Goal: Feedback & Contribution: Contribute content

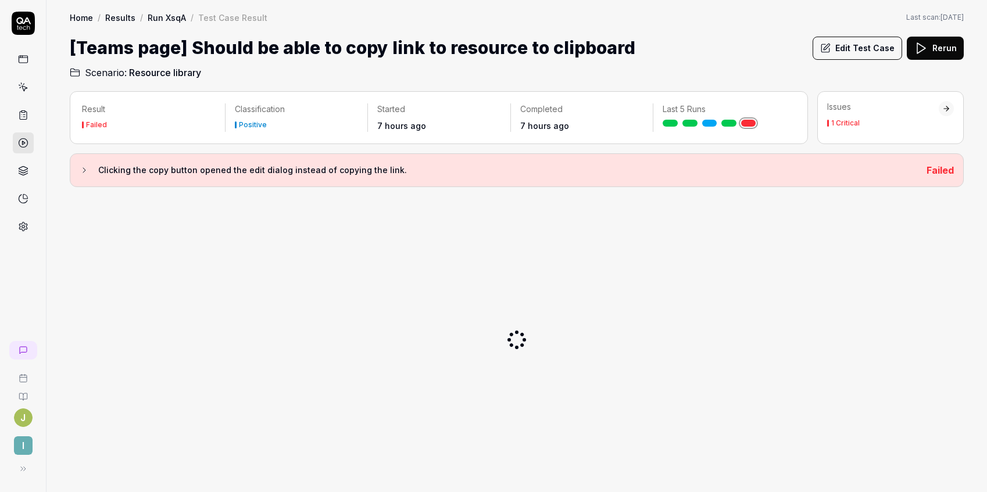
click at [865, 48] on button "Edit Test Case" at bounding box center [856, 48] width 89 height 23
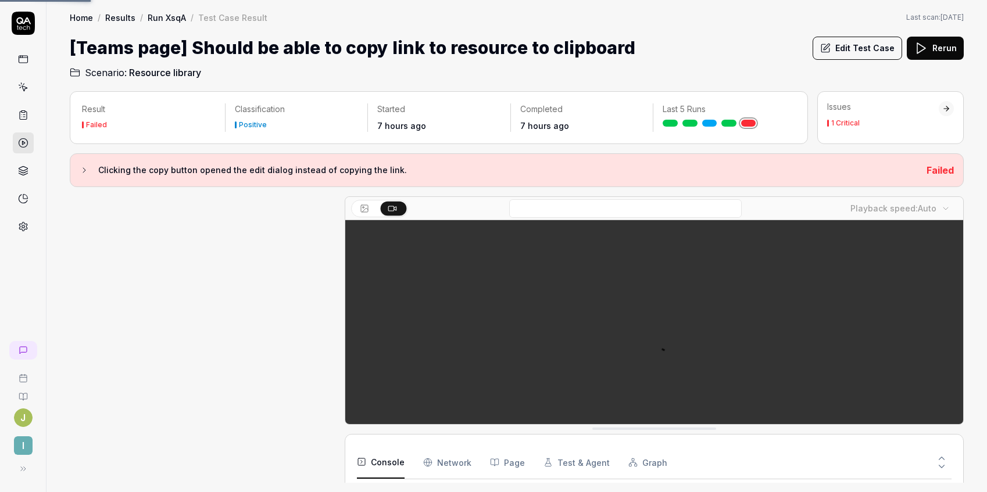
scroll to position [382, 0]
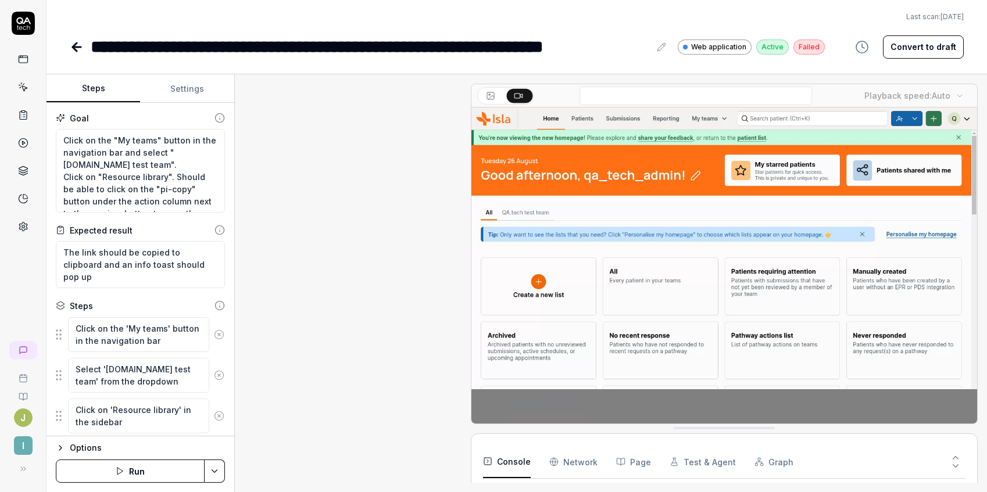
scroll to position [368, 0]
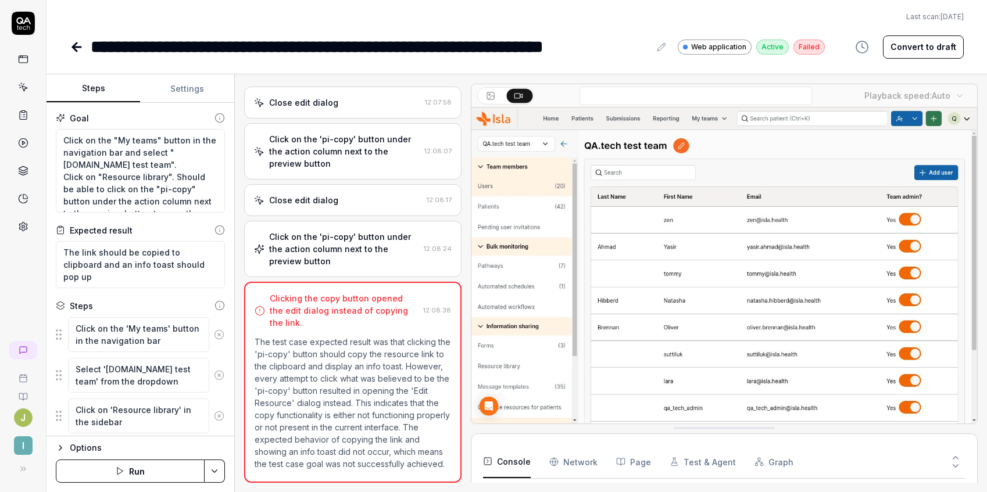
click at [918, 48] on button "Convert to draft" at bounding box center [923, 46] width 81 height 23
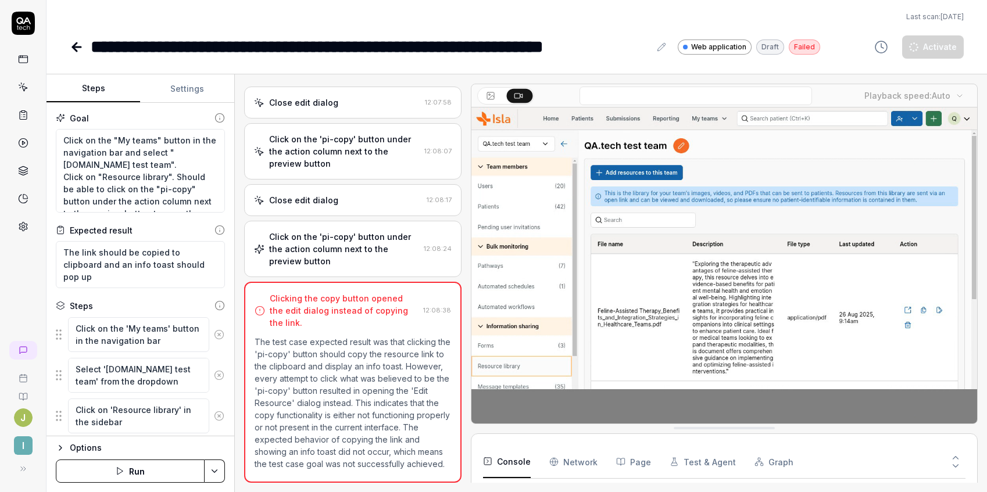
type textarea "*"
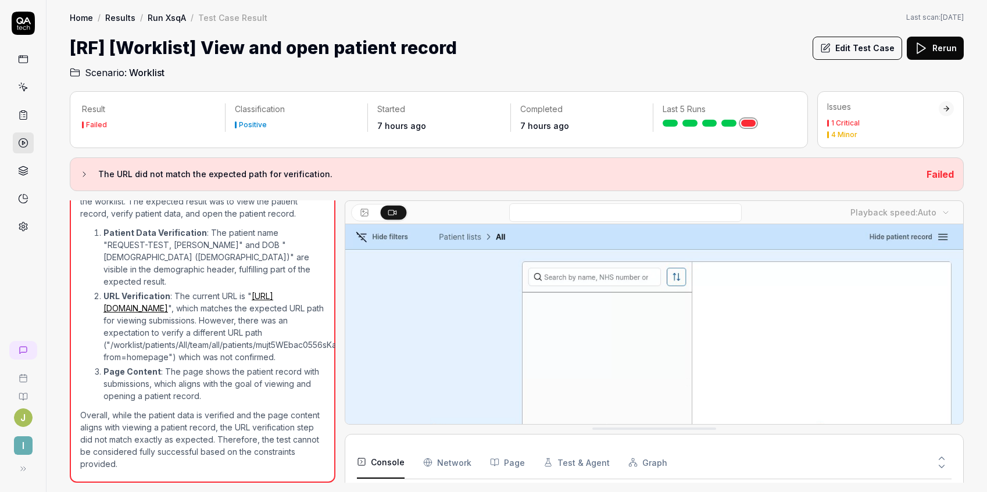
scroll to position [103, 0]
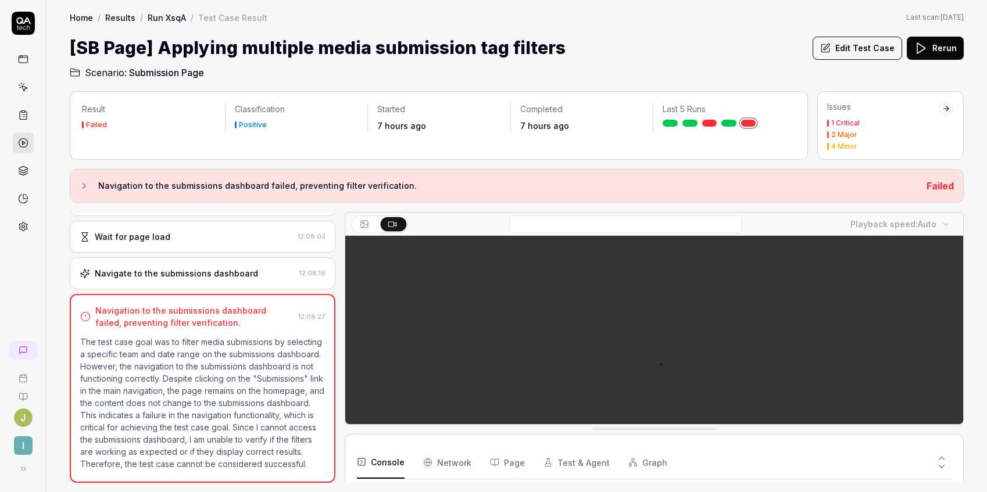
scroll to position [94, 0]
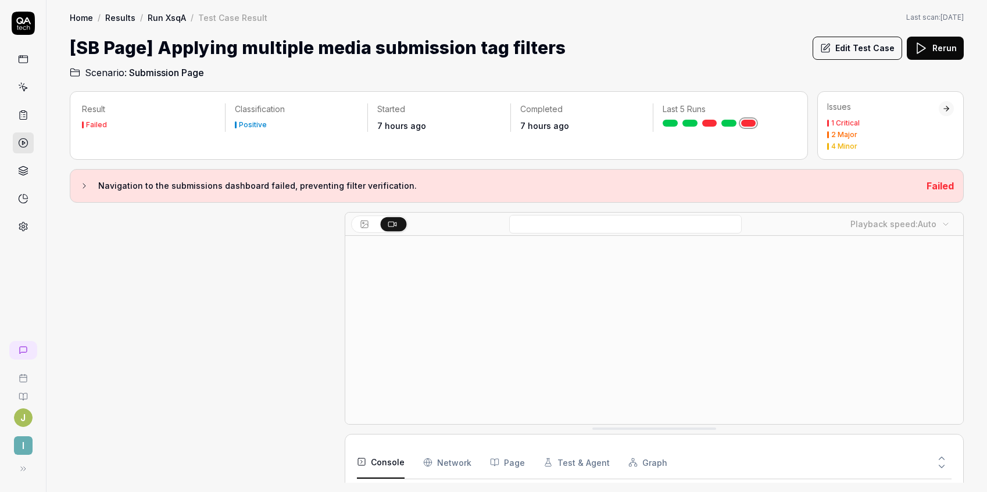
click at [866, 43] on button "Edit Test Case" at bounding box center [856, 48] width 89 height 23
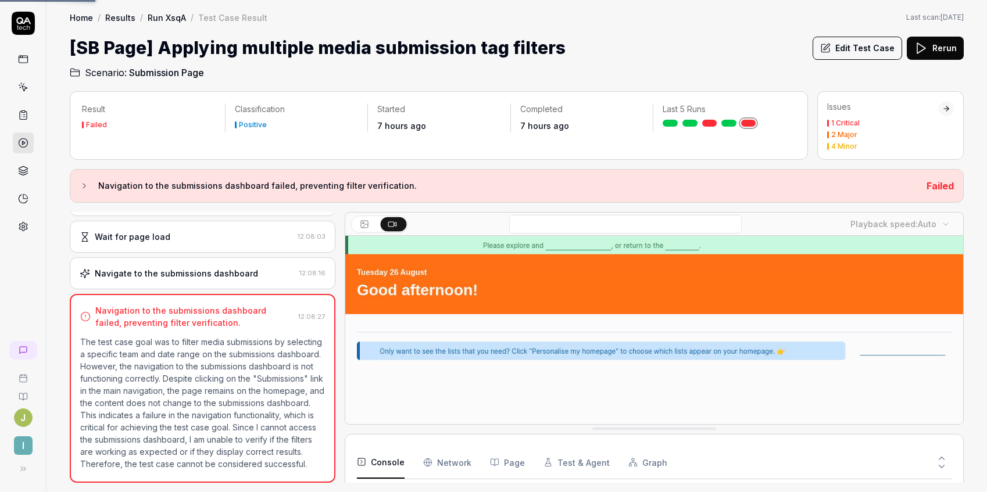
scroll to position [99, 0]
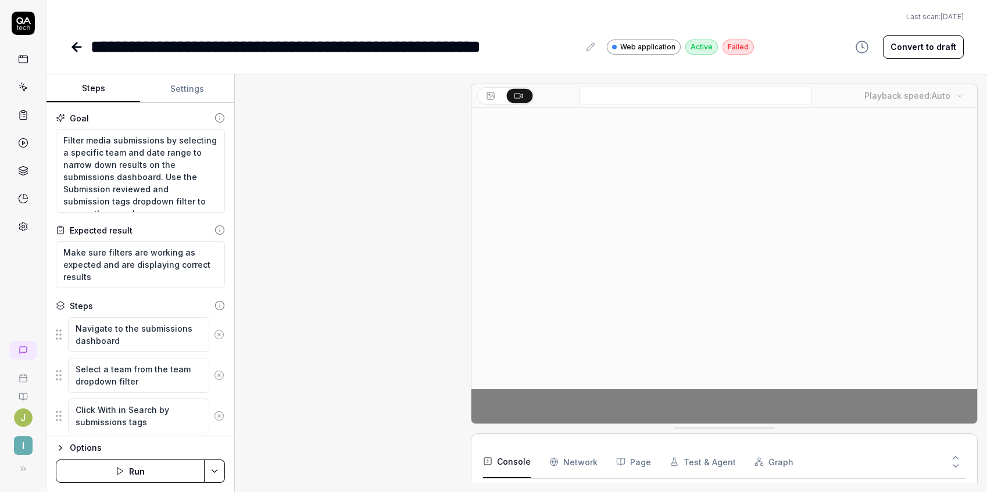
scroll to position [39, 0]
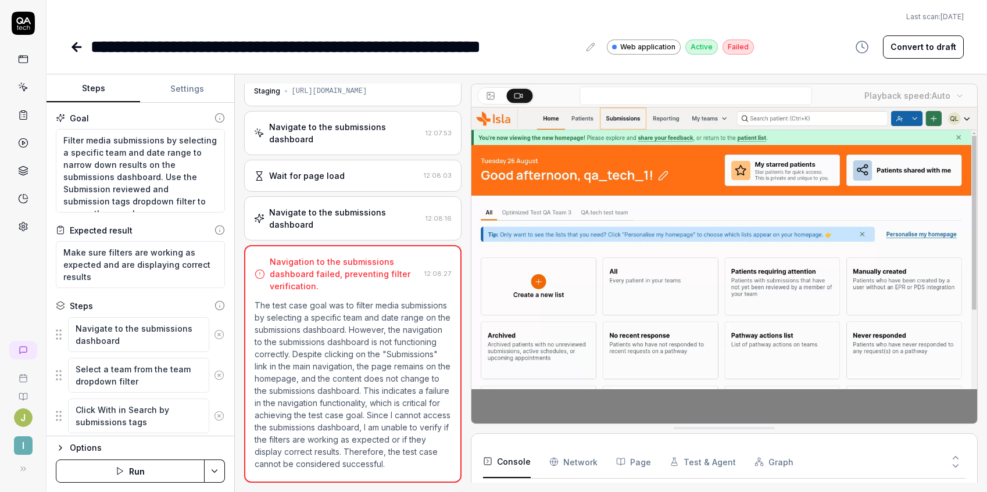
click at [924, 52] on button "Convert to draft" at bounding box center [923, 46] width 81 height 23
type textarea "*"
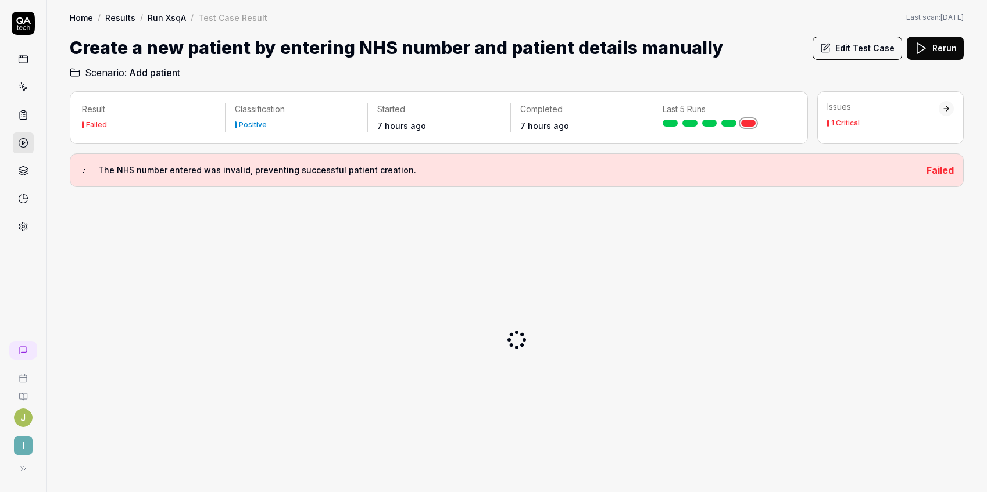
click at [84, 167] on icon at bounding box center [84, 170] width 9 height 9
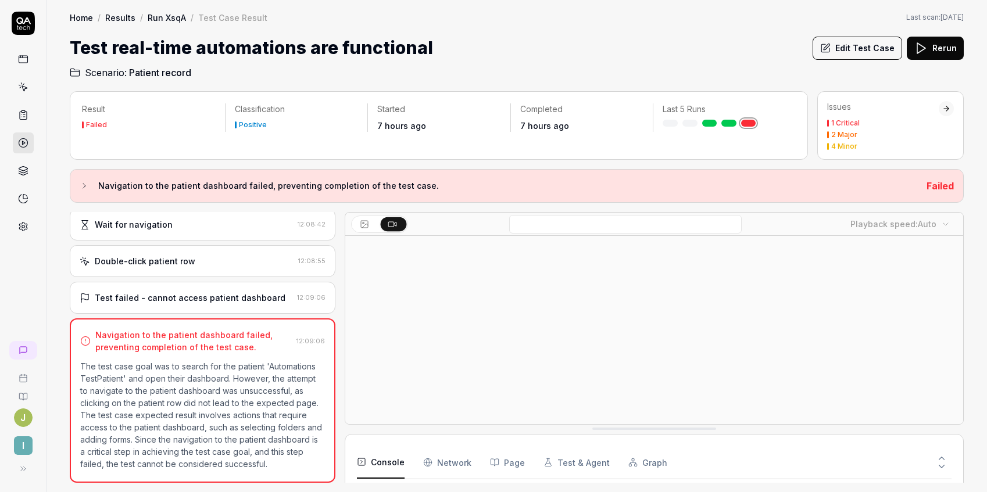
scroll to position [165, 0]
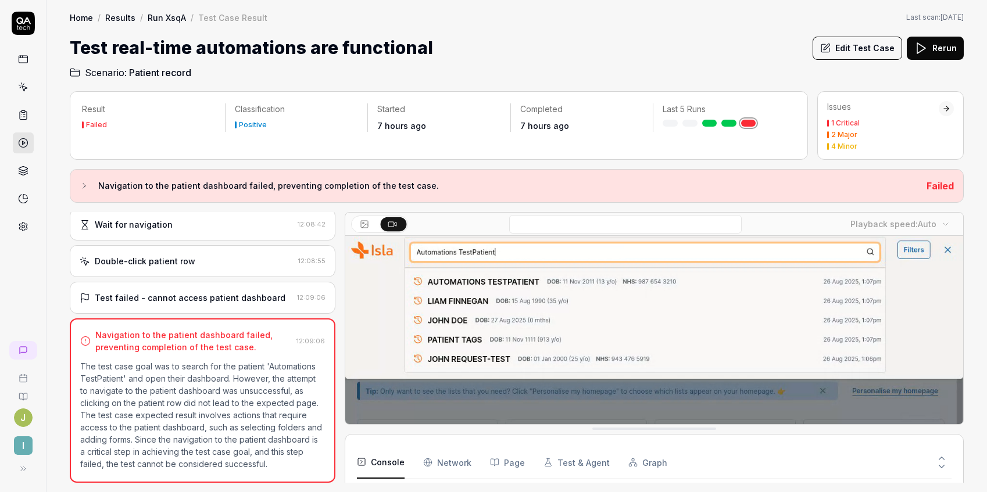
click at [858, 45] on button "Edit Test Case" at bounding box center [856, 48] width 89 height 23
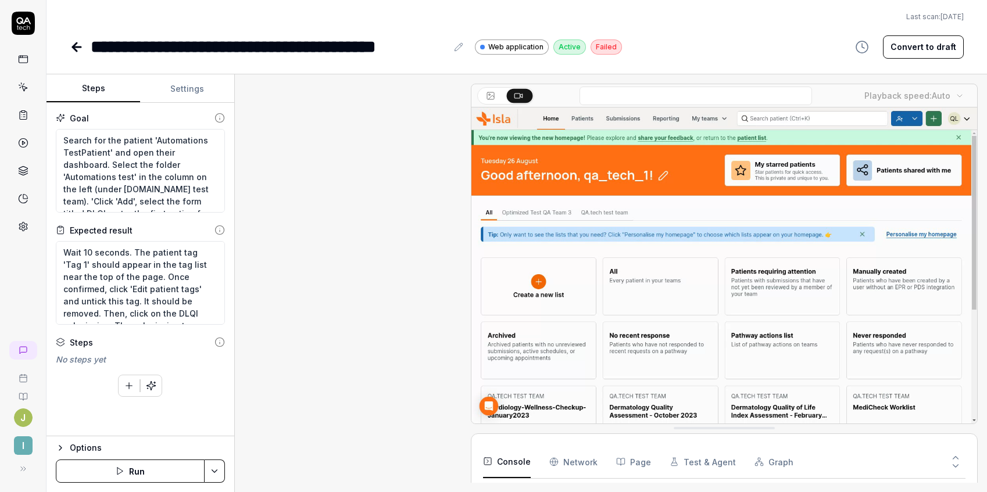
scroll to position [173, 0]
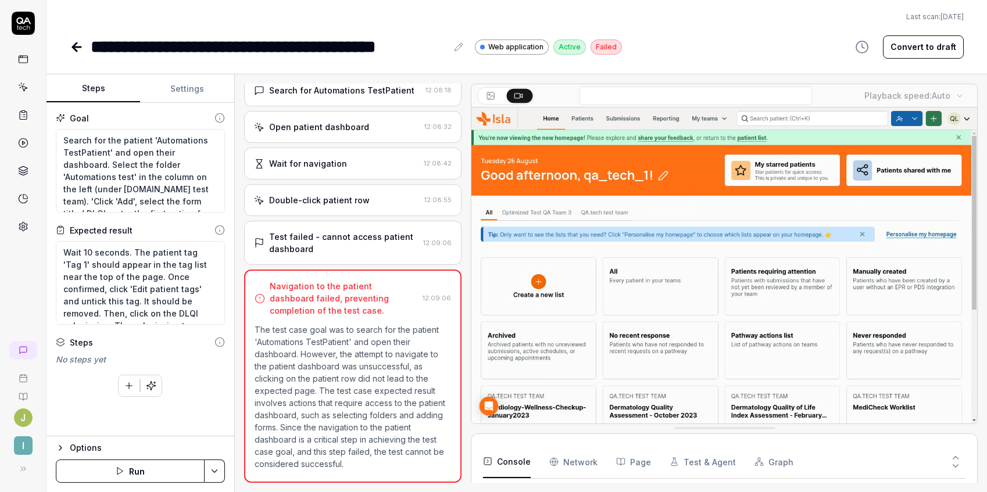
click at [918, 45] on button "Convert to draft" at bounding box center [923, 46] width 81 height 23
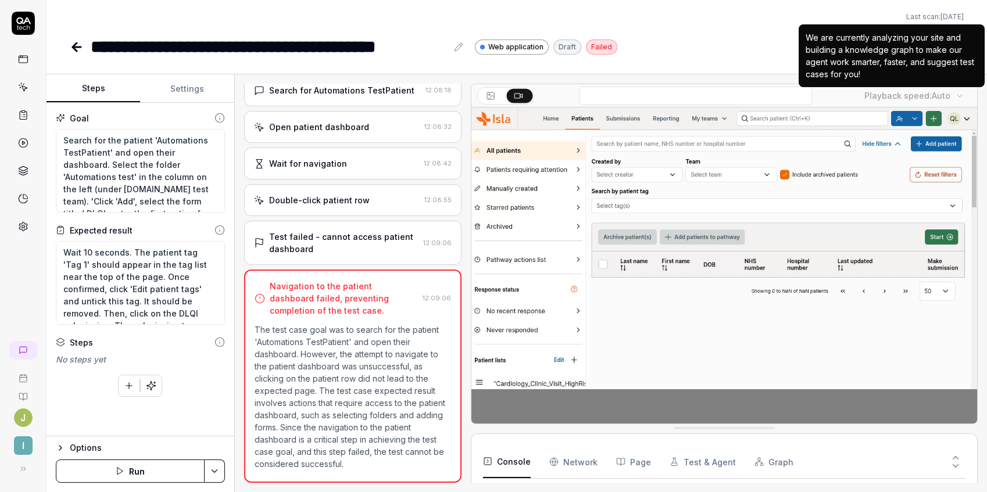
type textarea "*"
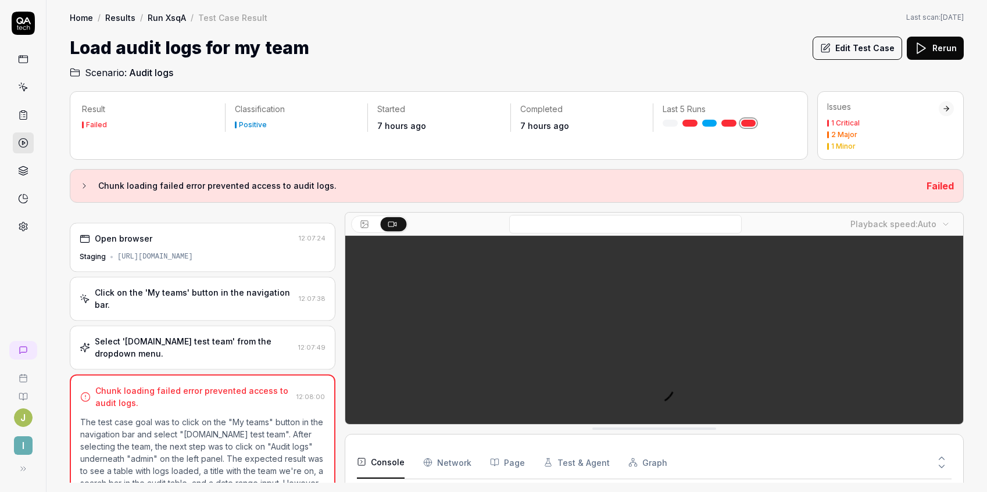
click at [843, 47] on button "Edit Test Case" at bounding box center [856, 48] width 89 height 23
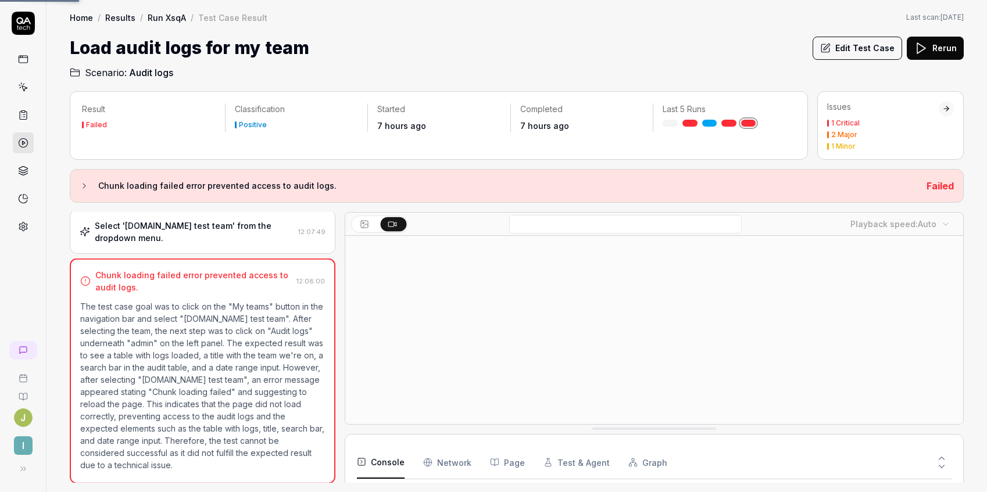
scroll to position [106, 0]
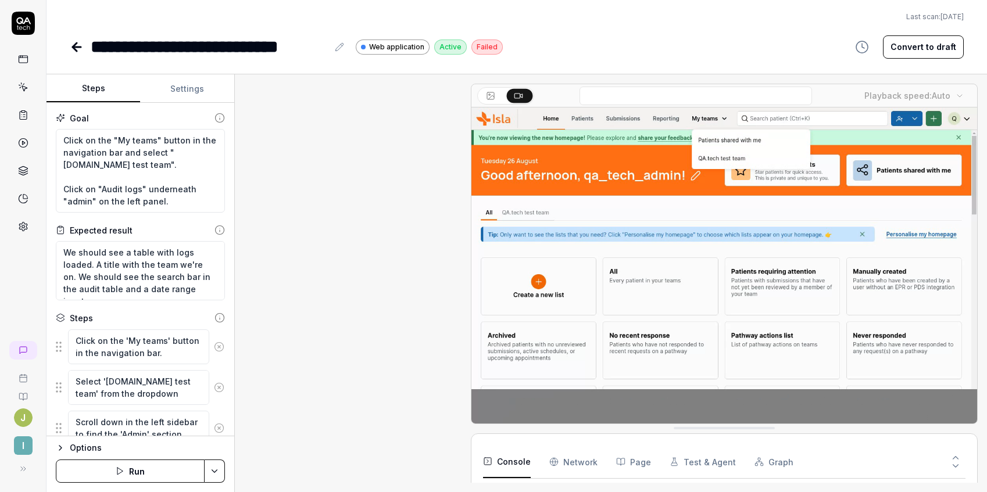
scroll to position [27, 0]
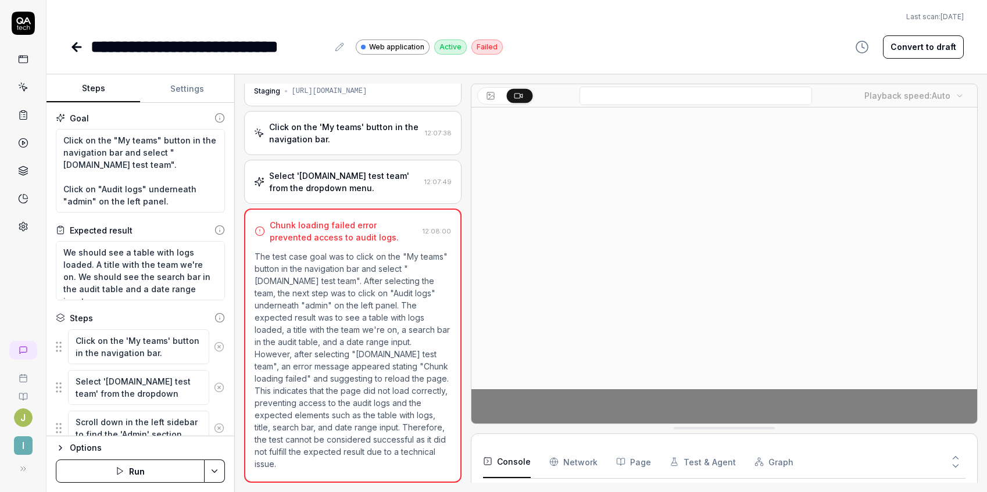
click at [907, 51] on button "Convert to draft" at bounding box center [923, 46] width 81 height 23
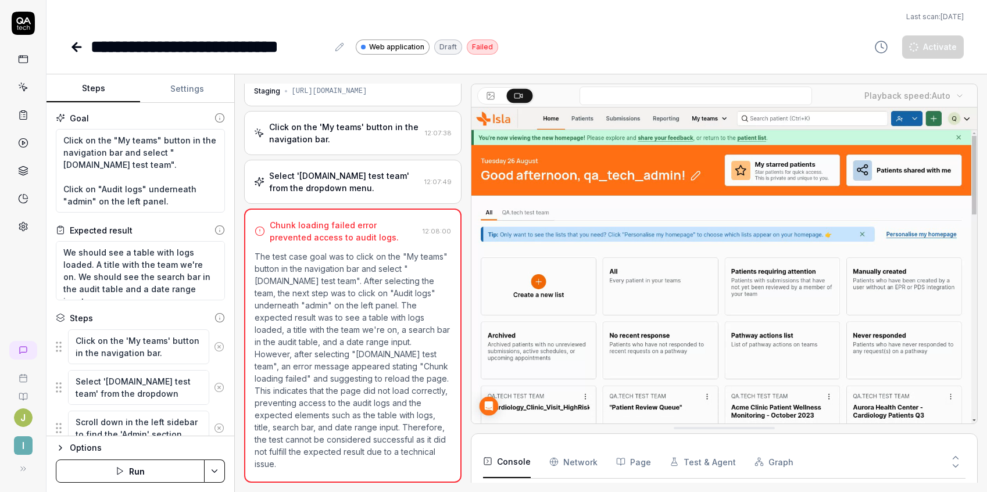
type textarea "*"
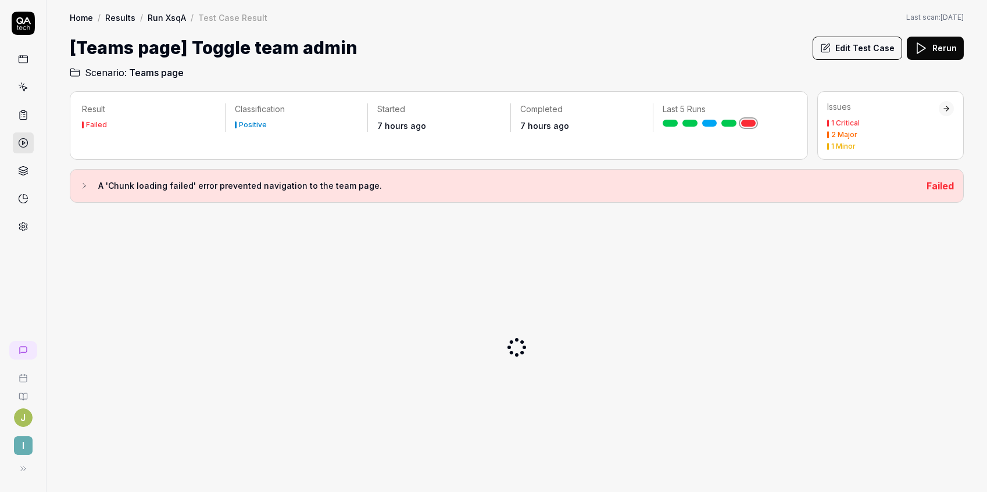
click at [859, 56] on button "Edit Test Case" at bounding box center [856, 48] width 89 height 23
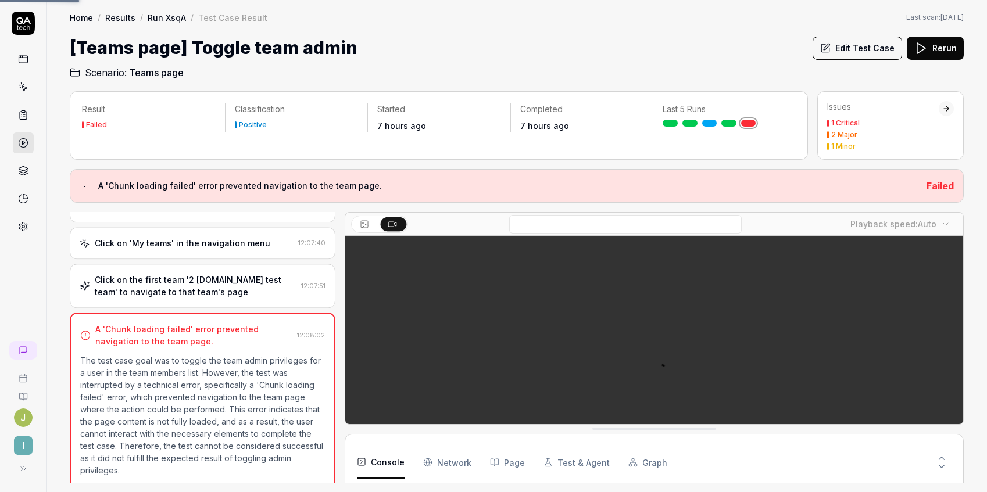
scroll to position [47, 0]
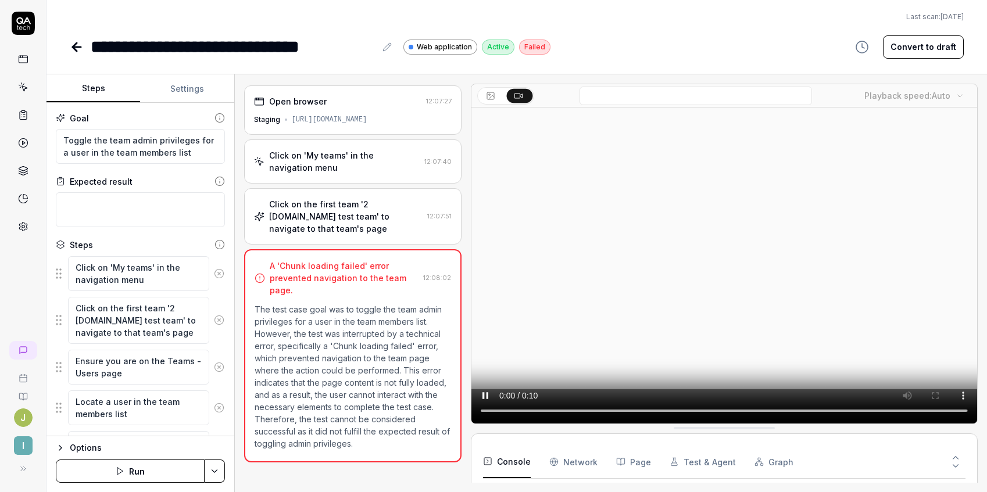
scroll to position [99, 0]
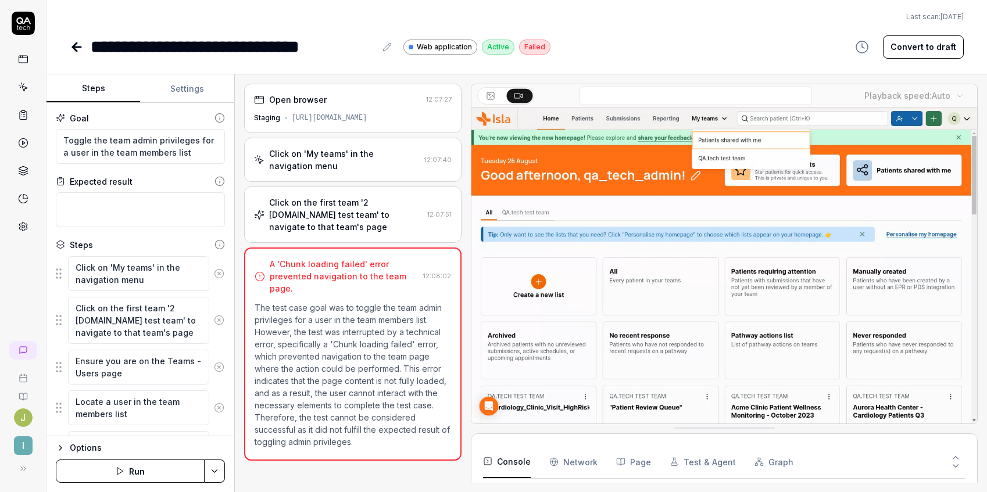
click at [919, 53] on button "Convert to draft" at bounding box center [923, 46] width 81 height 23
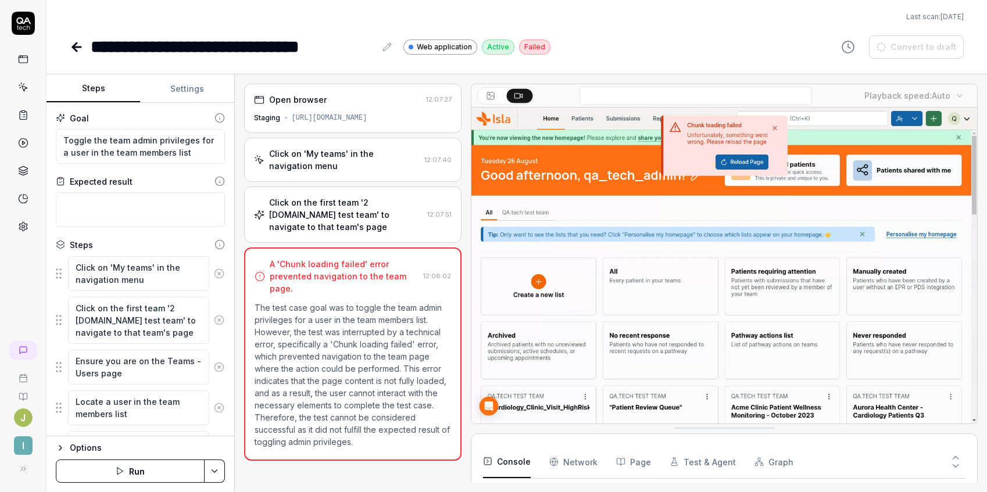
type textarea "*"
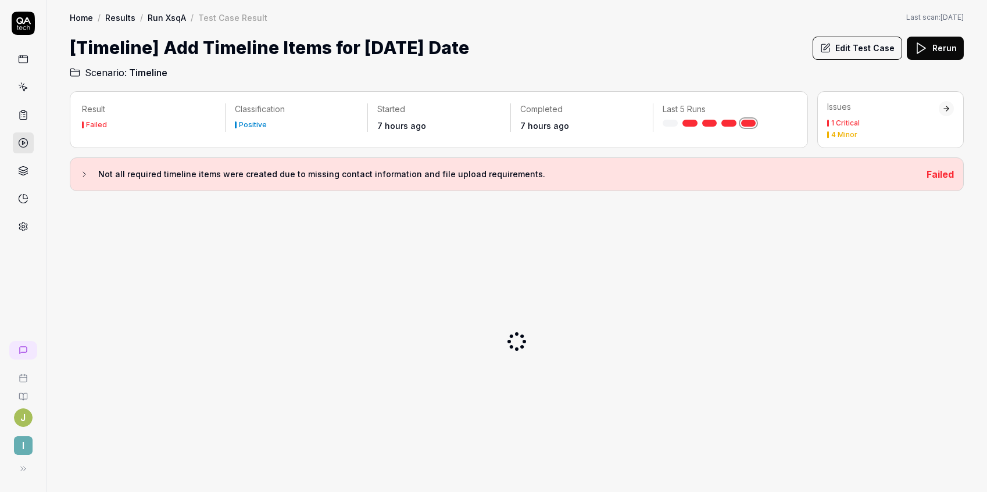
click at [865, 45] on button "Edit Test Case" at bounding box center [856, 48] width 89 height 23
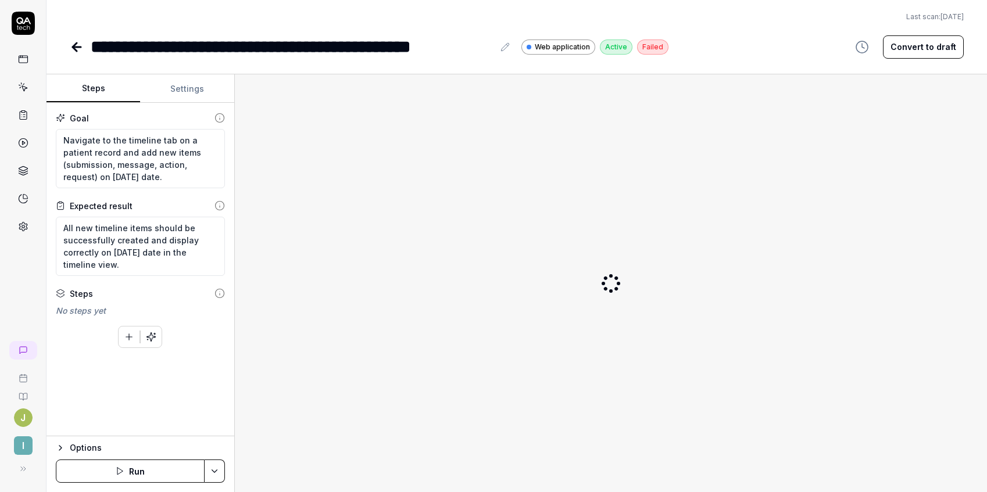
click at [915, 52] on button "Convert to draft" at bounding box center [923, 46] width 81 height 23
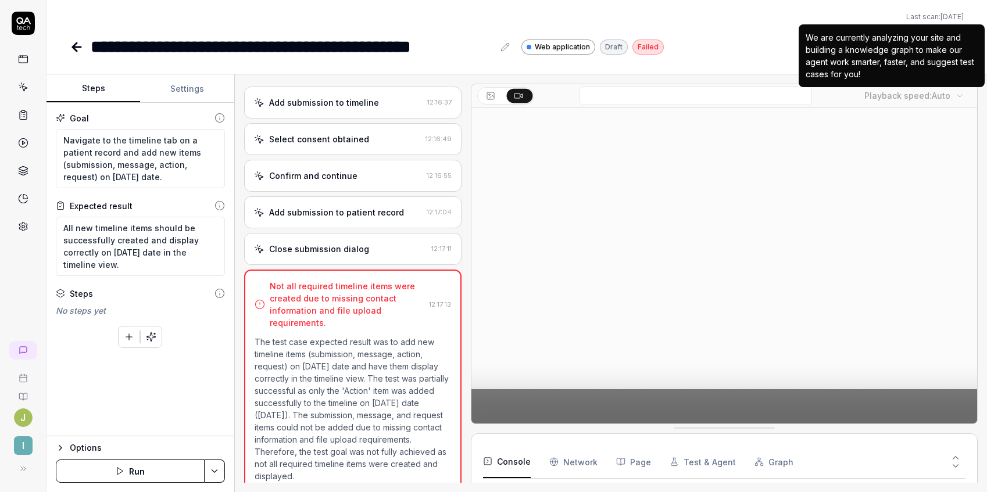
scroll to position [56, 0]
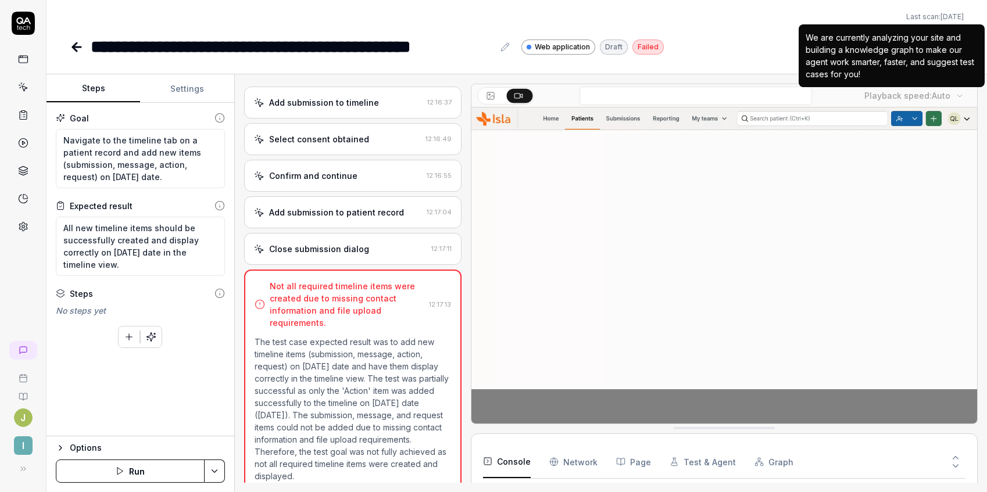
type textarea "*"
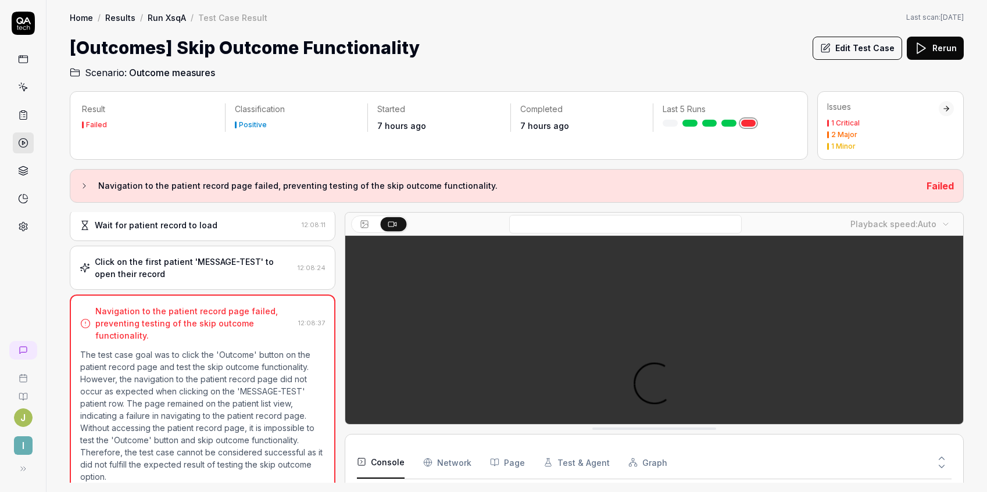
scroll to position [99, 0]
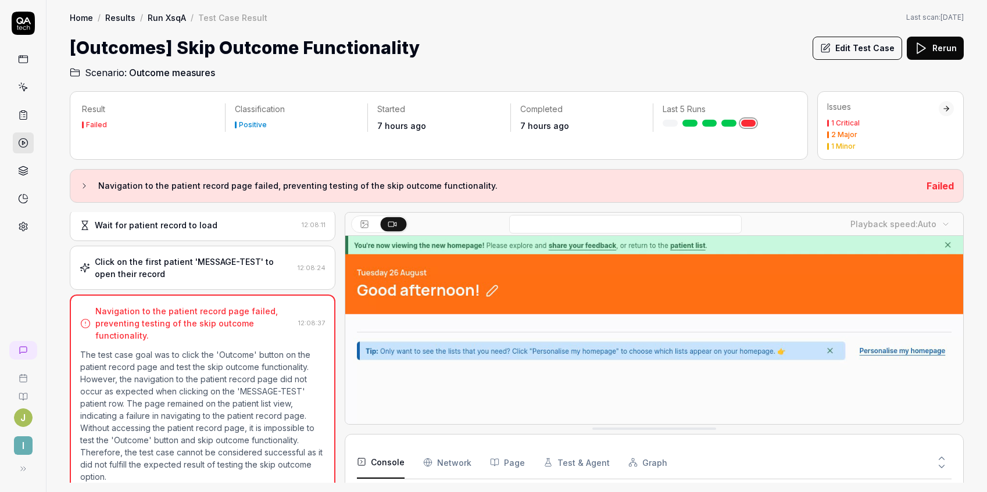
click at [859, 50] on button "Edit Test Case" at bounding box center [856, 48] width 89 height 23
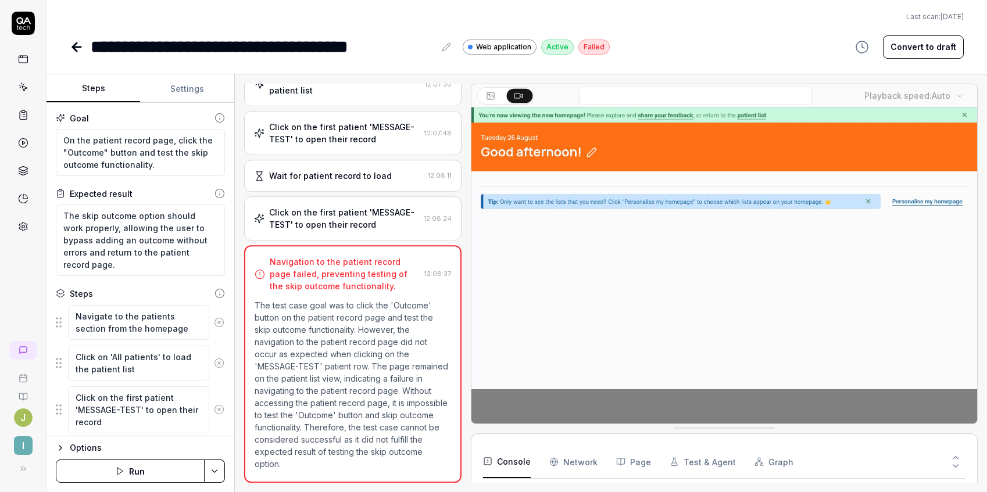
scroll to position [124, 0]
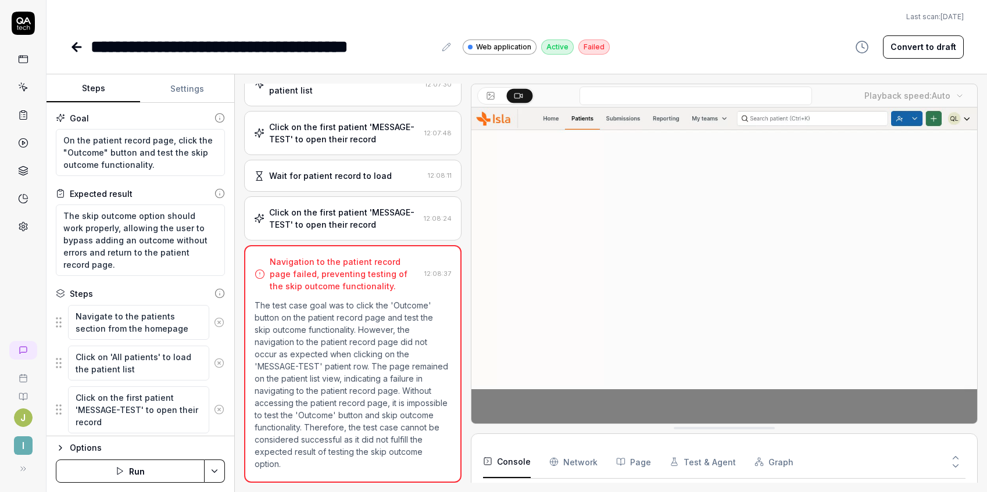
click at [920, 53] on button "Convert to draft" at bounding box center [923, 46] width 81 height 23
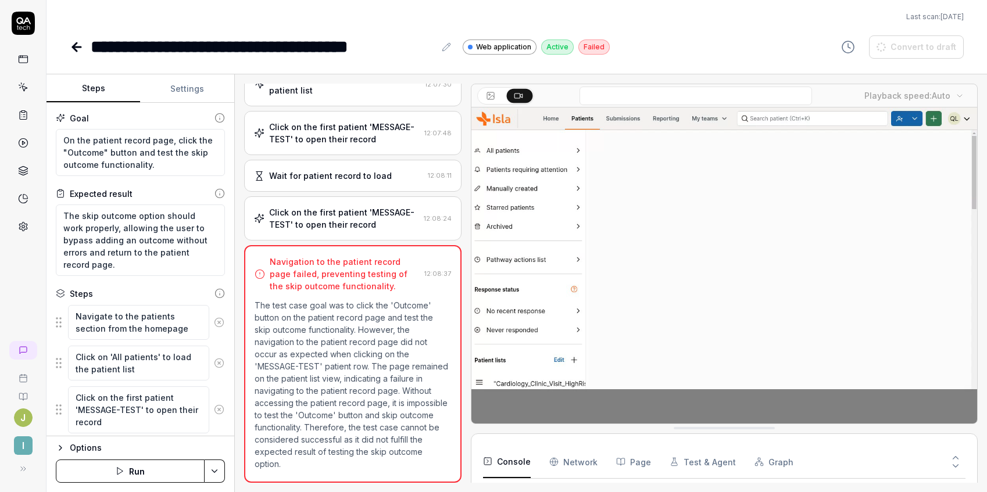
type textarea "*"
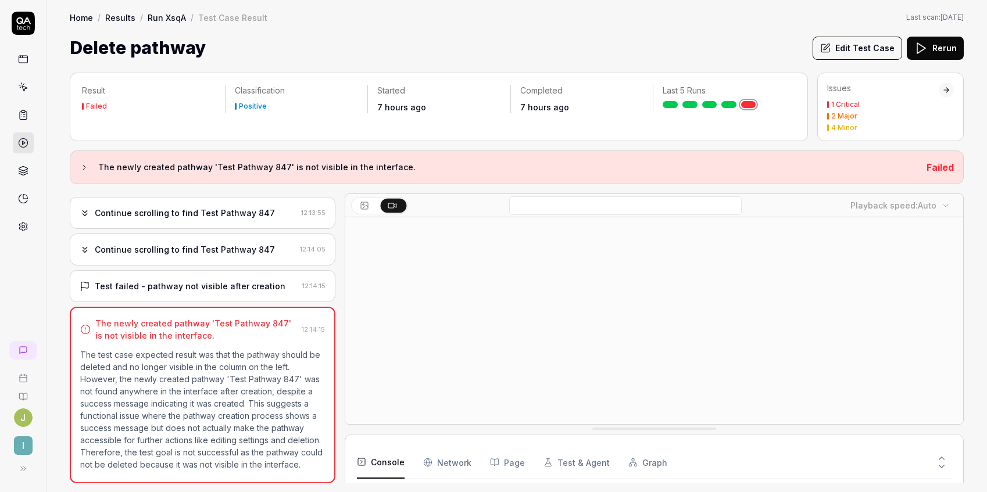
scroll to position [259, 0]
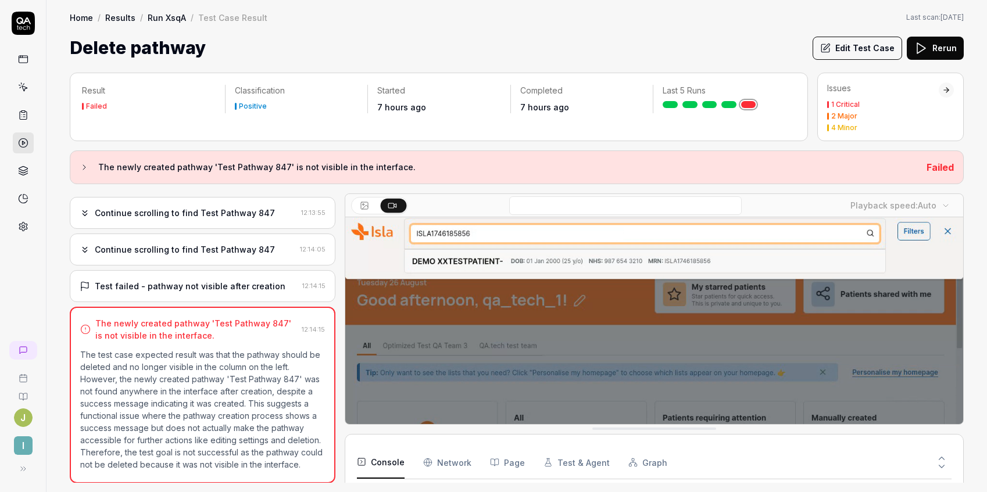
click at [859, 46] on button "Edit Test Case" at bounding box center [856, 48] width 89 height 23
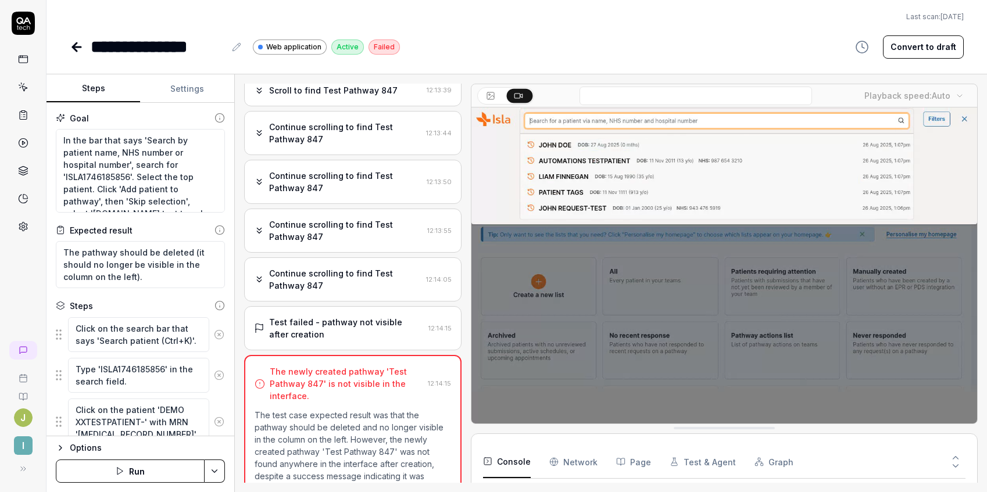
scroll to position [1528, 0]
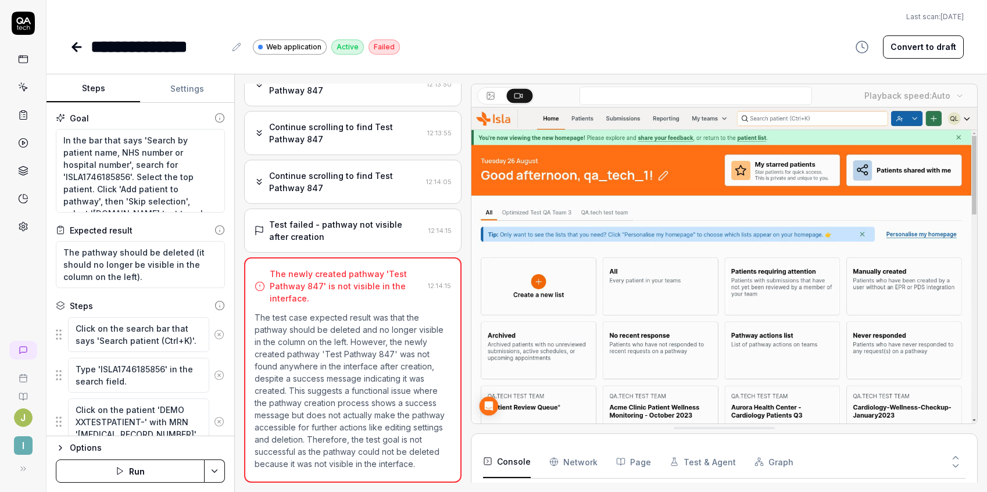
click at [918, 50] on button "Convert to draft" at bounding box center [923, 46] width 81 height 23
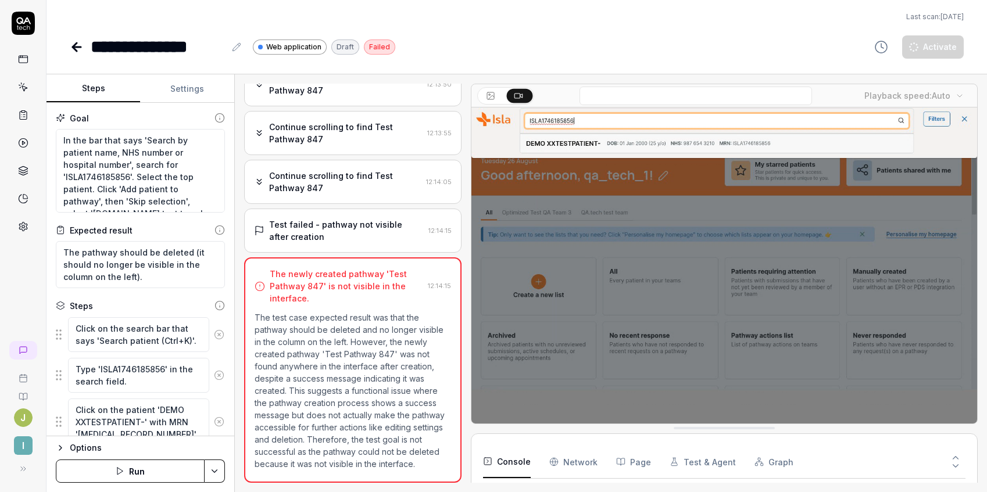
type textarea "*"
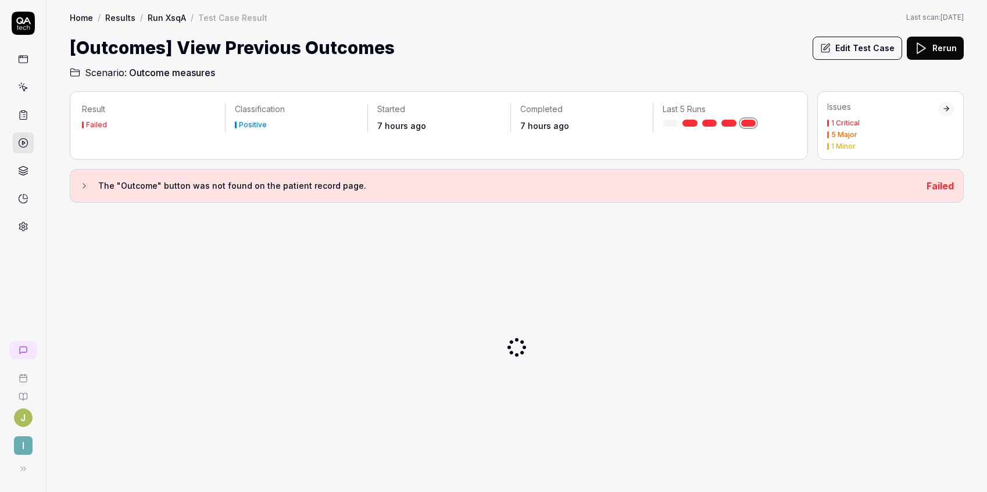
click at [850, 50] on button "Edit Test Case" at bounding box center [856, 48] width 89 height 23
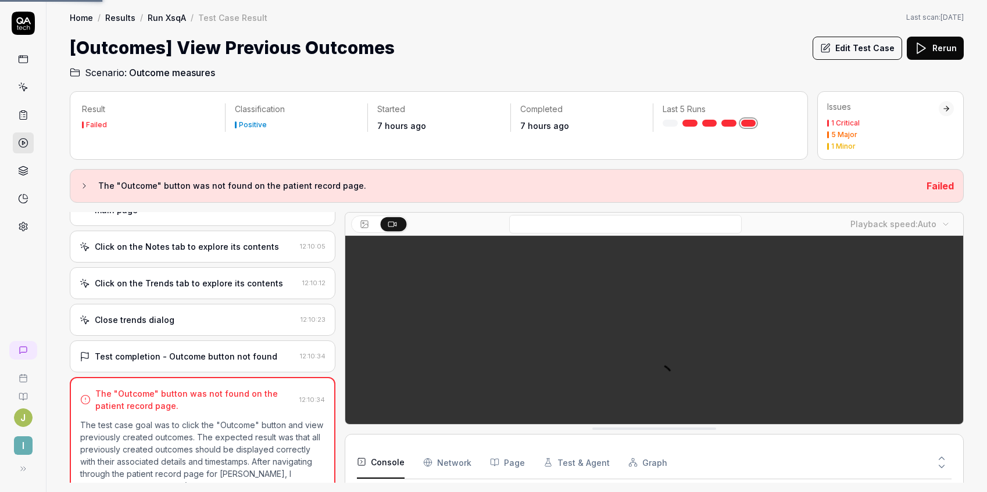
scroll to position [716, 0]
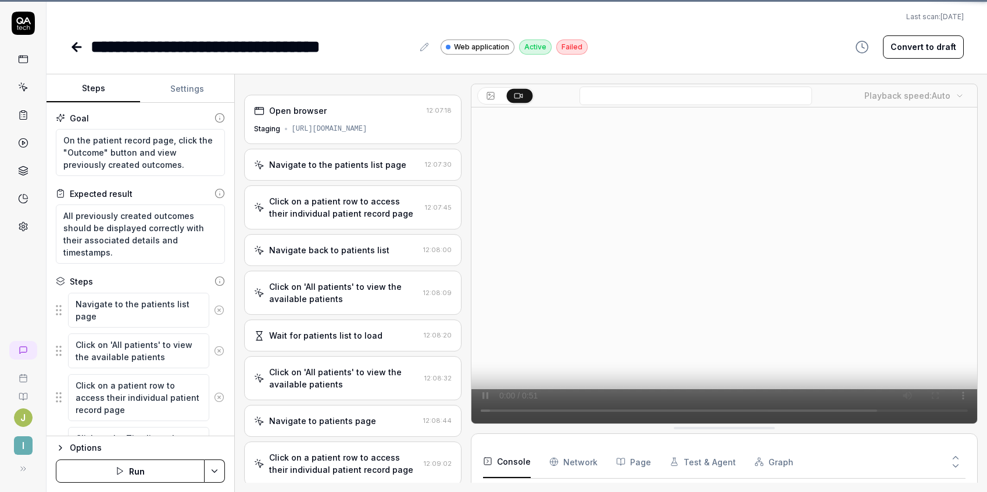
scroll to position [249, 0]
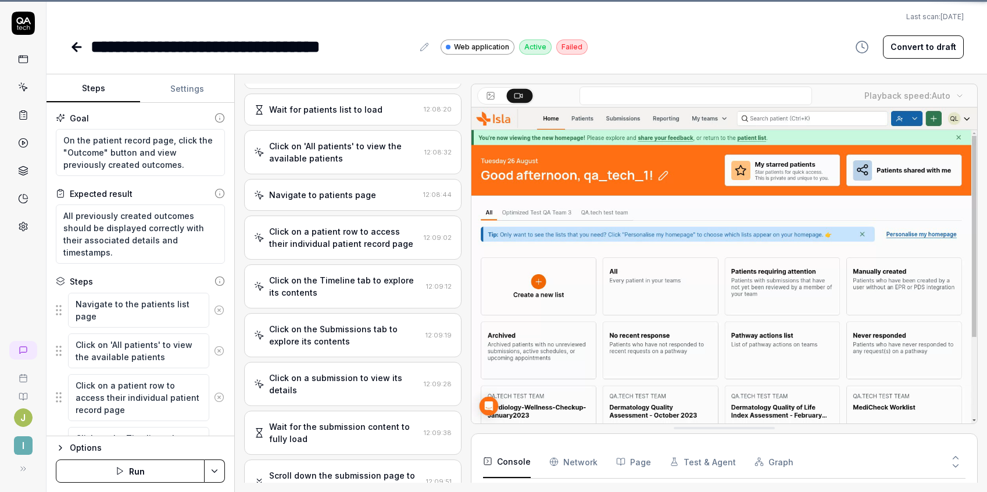
click at [839, 43] on div "**********" at bounding box center [517, 47] width 894 height 26
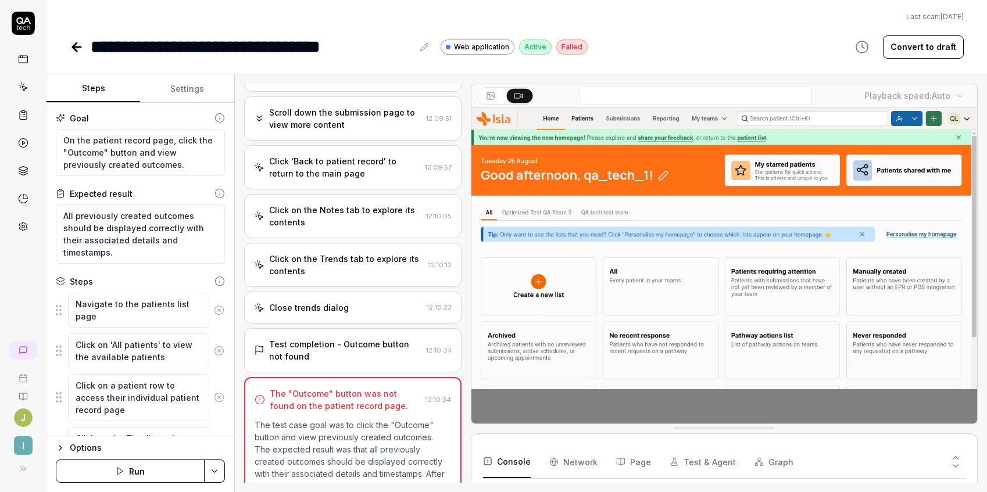
scroll to position [698, 0]
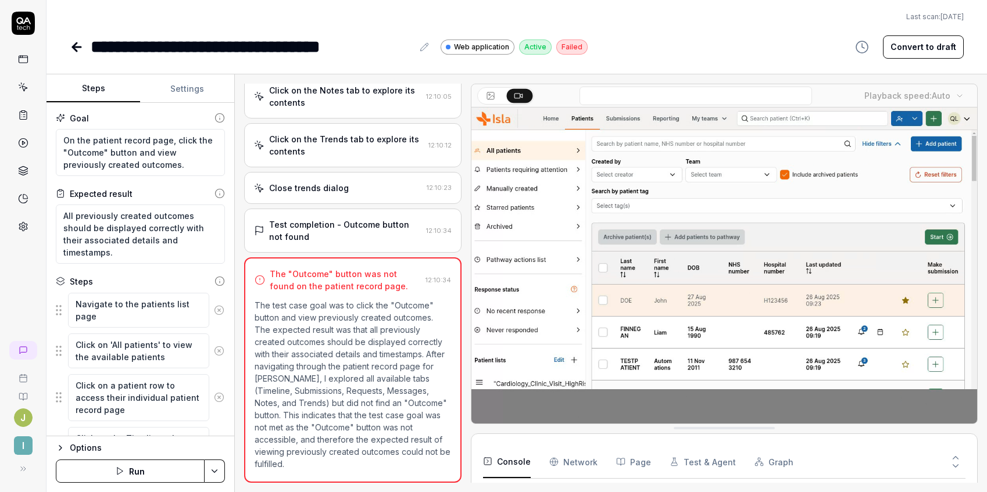
click at [933, 49] on button "Convert to draft" at bounding box center [923, 46] width 81 height 23
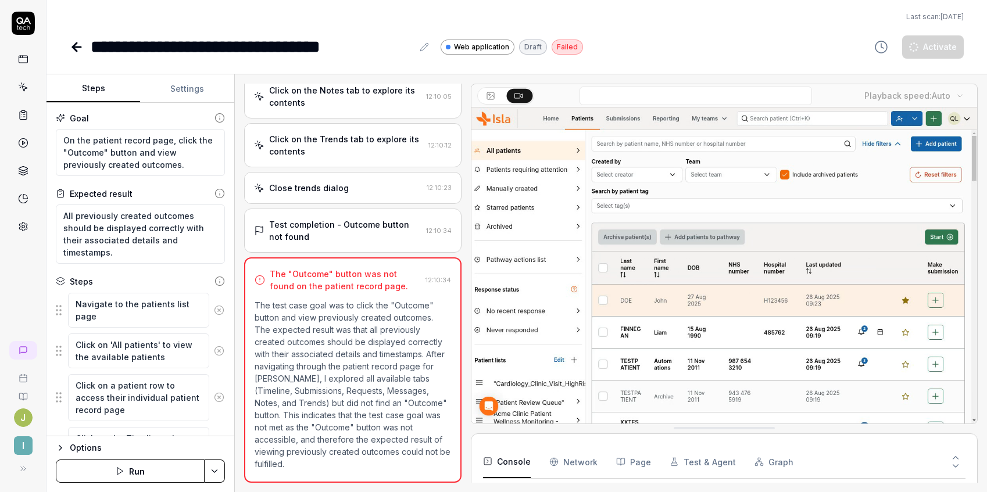
type textarea "*"
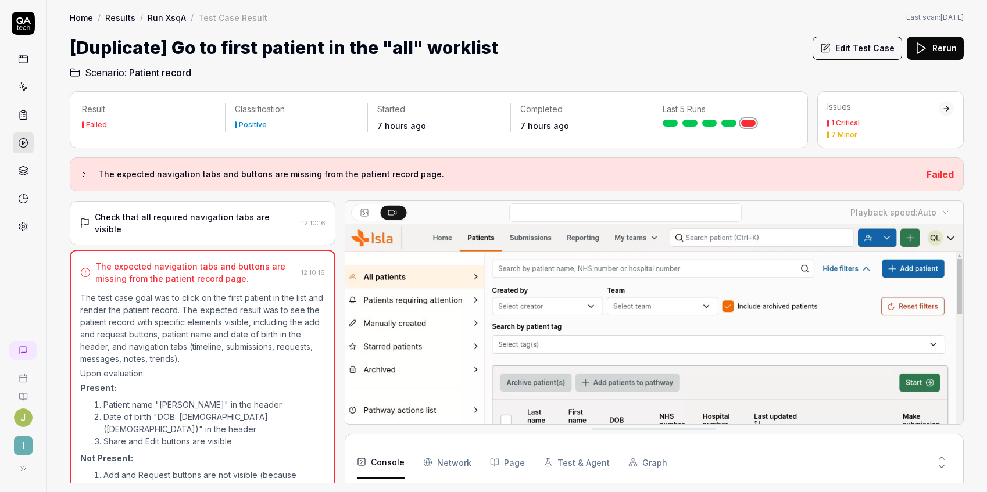
scroll to position [145, 0]
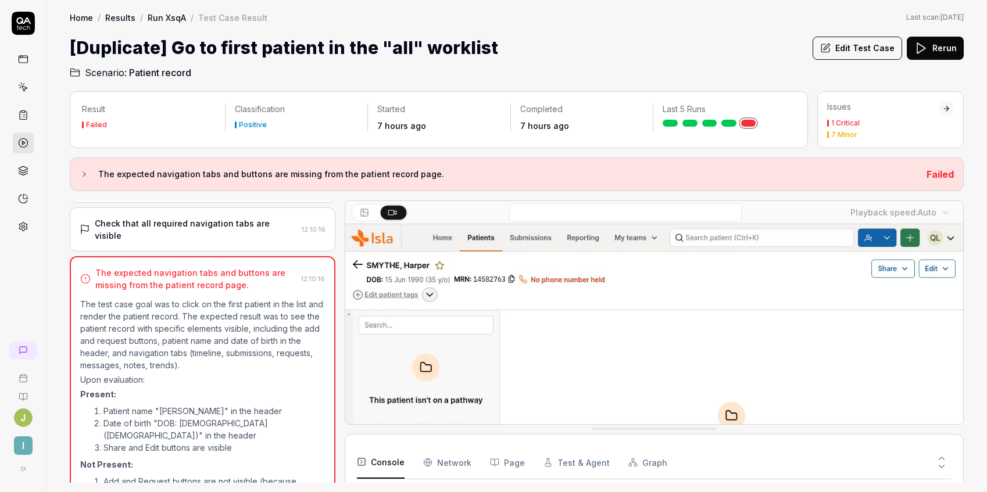
click at [868, 51] on button "Edit Test Case" at bounding box center [856, 48] width 89 height 23
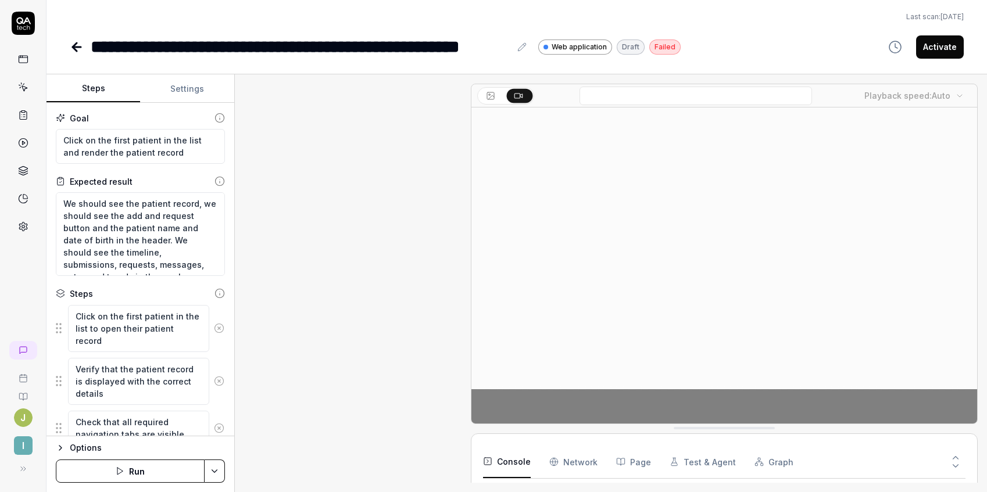
scroll to position [196, 0]
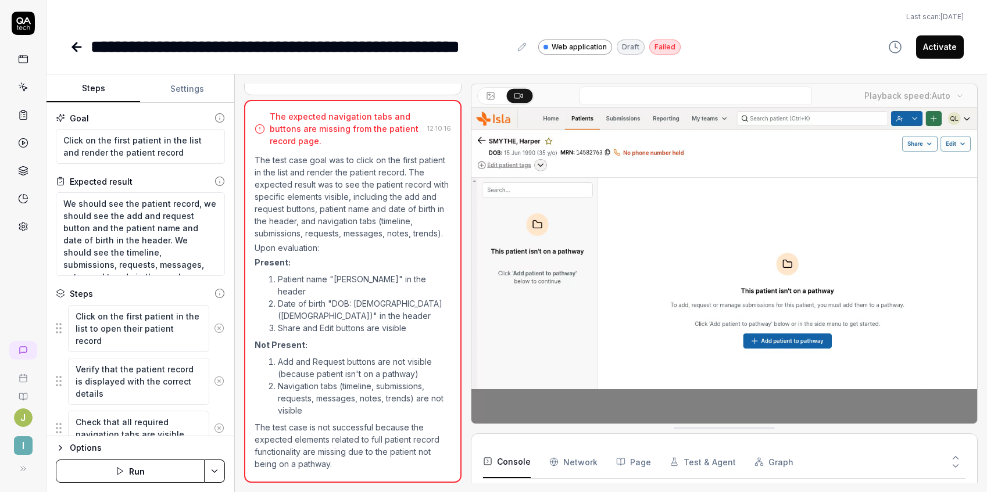
click at [77, 44] on icon at bounding box center [77, 47] width 14 height 14
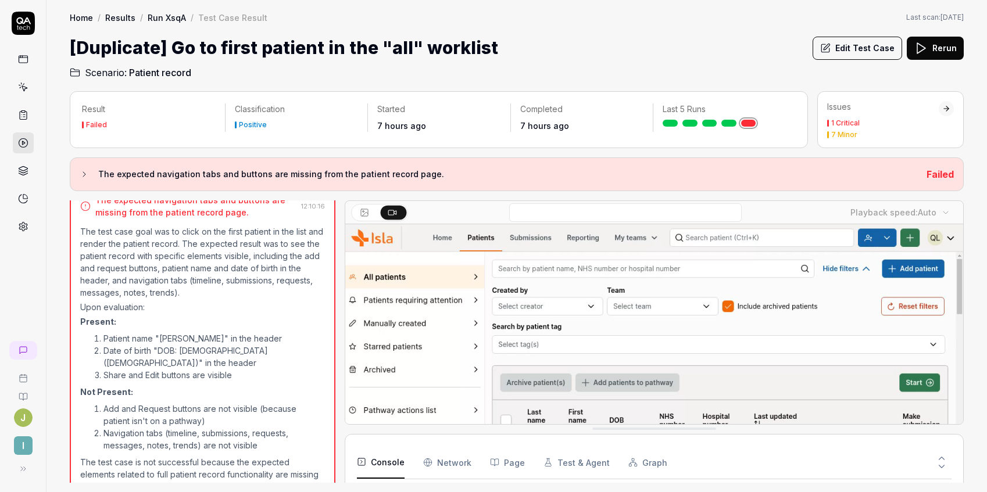
scroll to position [215, 0]
click at [863, 56] on button "Edit Test Case" at bounding box center [856, 48] width 89 height 23
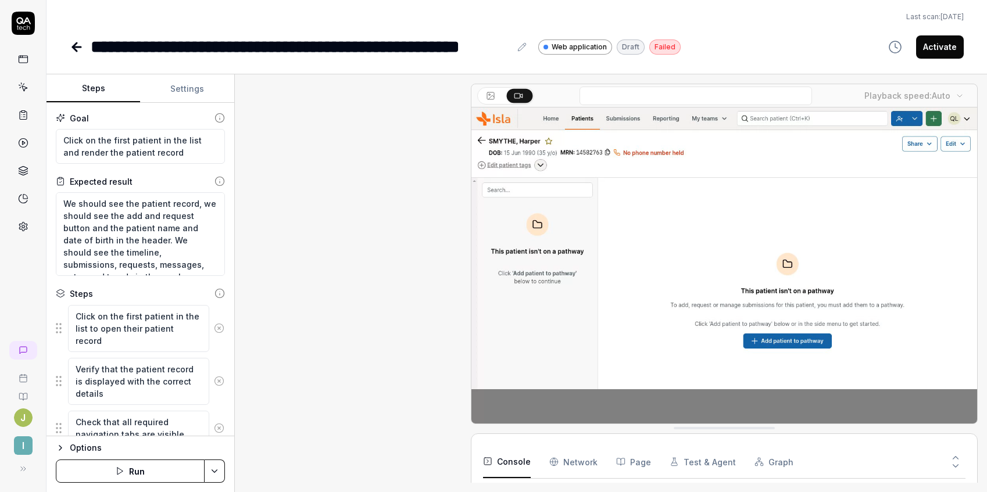
scroll to position [196, 0]
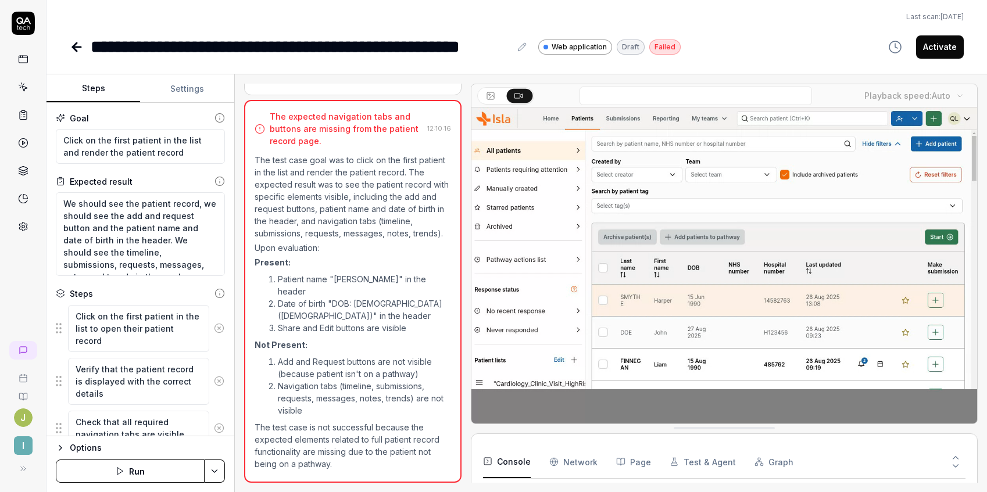
type textarea "*"
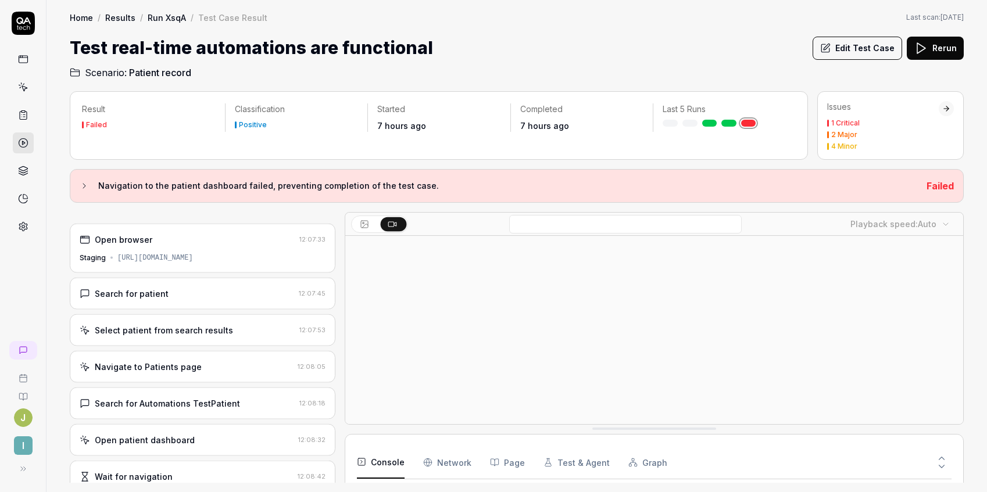
scroll to position [94, 0]
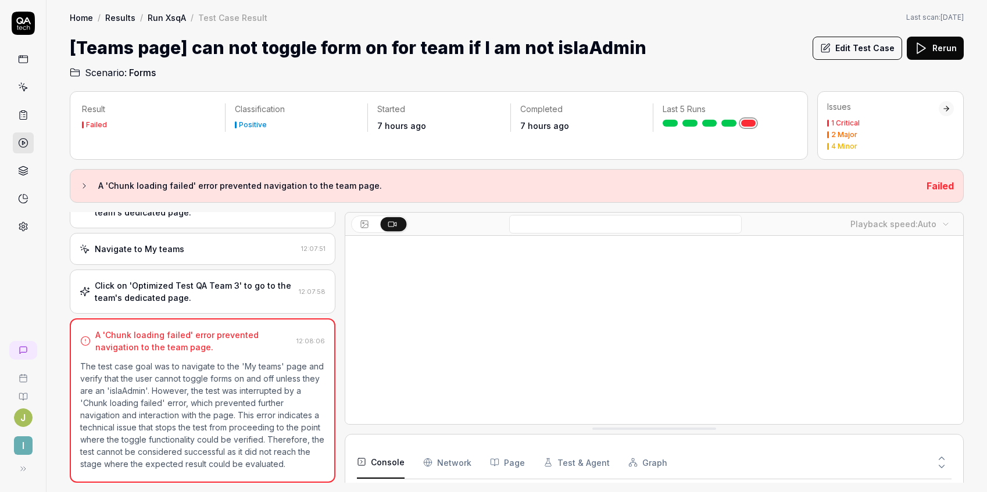
scroll to position [99, 0]
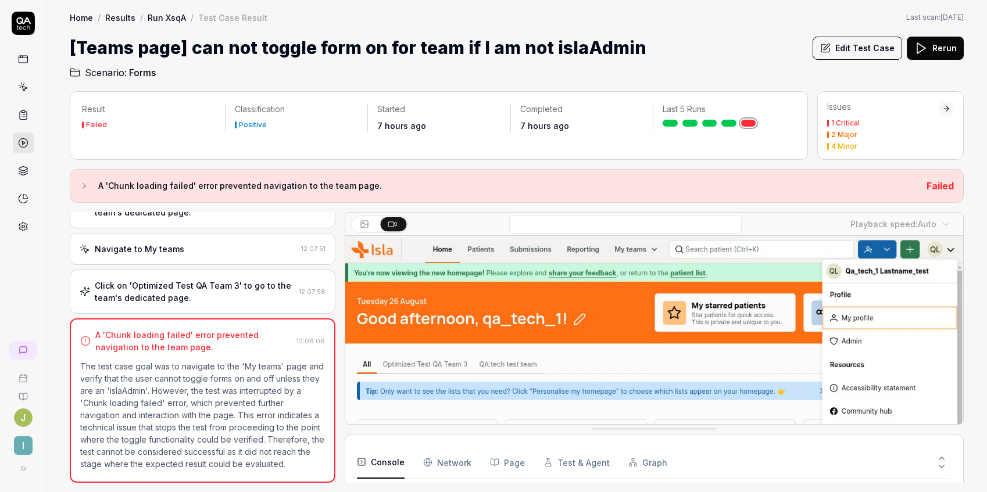
click at [865, 45] on button "Edit Test Case" at bounding box center [856, 48] width 89 height 23
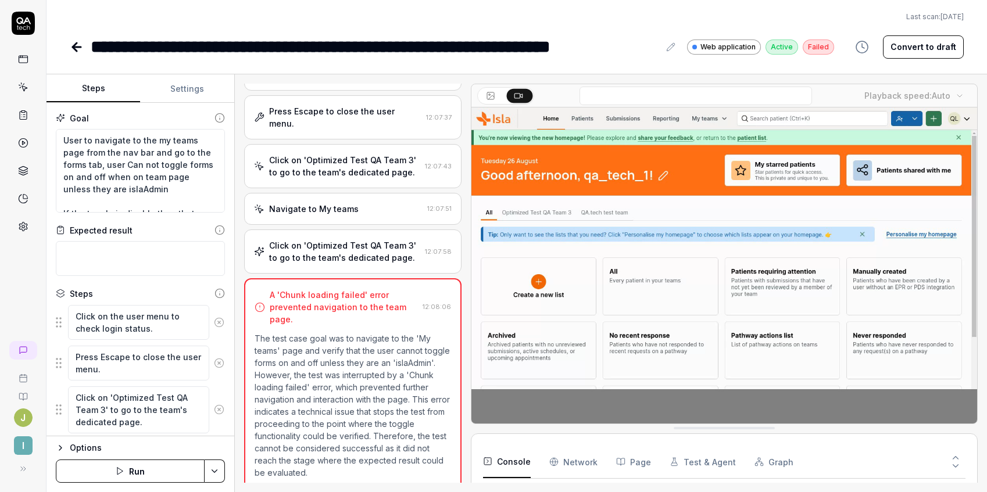
scroll to position [88, 0]
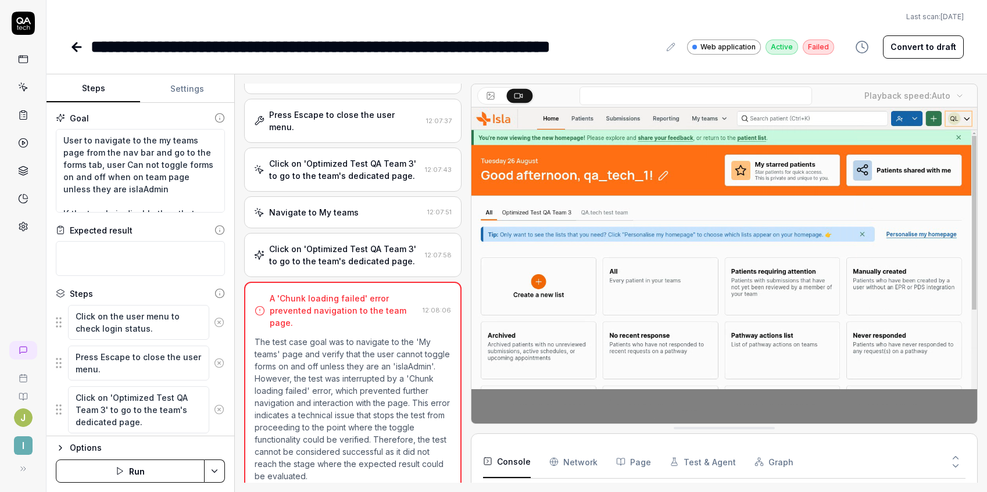
click at [911, 56] on button "Convert to draft" at bounding box center [923, 46] width 81 height 23
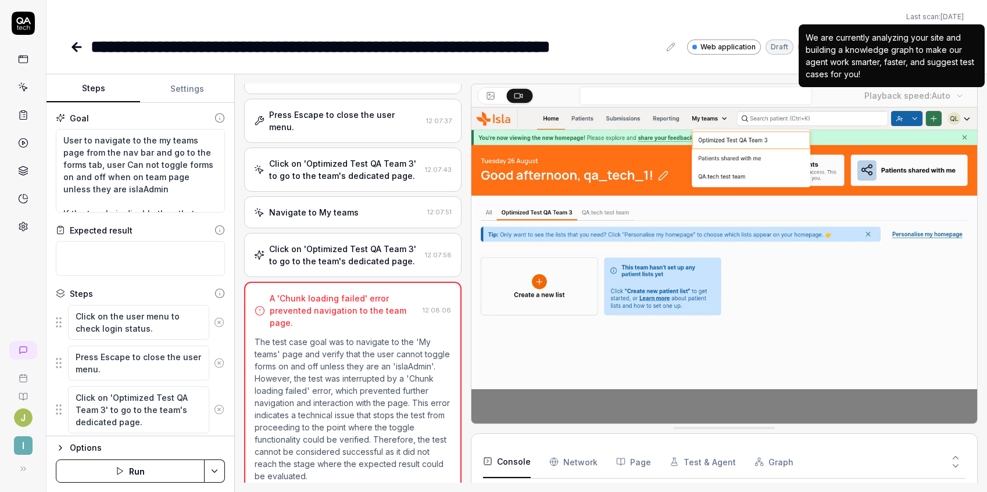
type textarea "*"
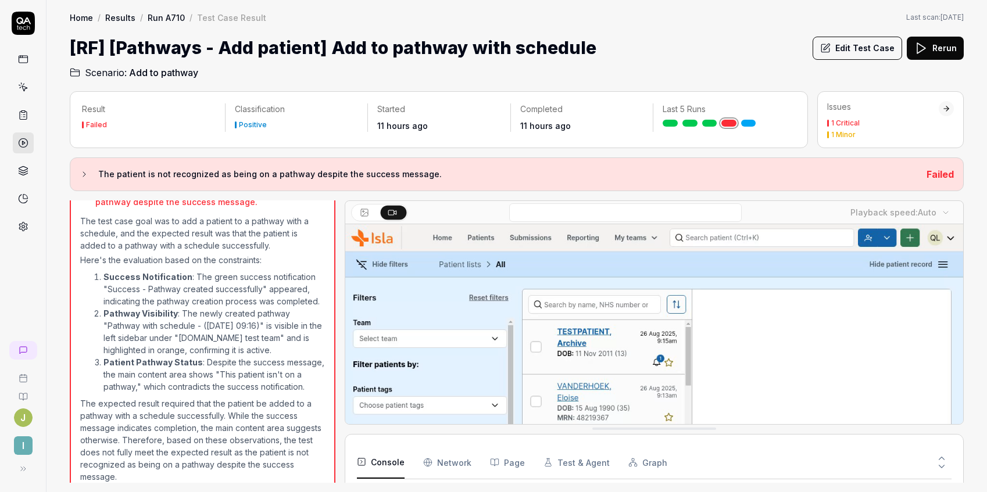
scroll to position [33, 0]
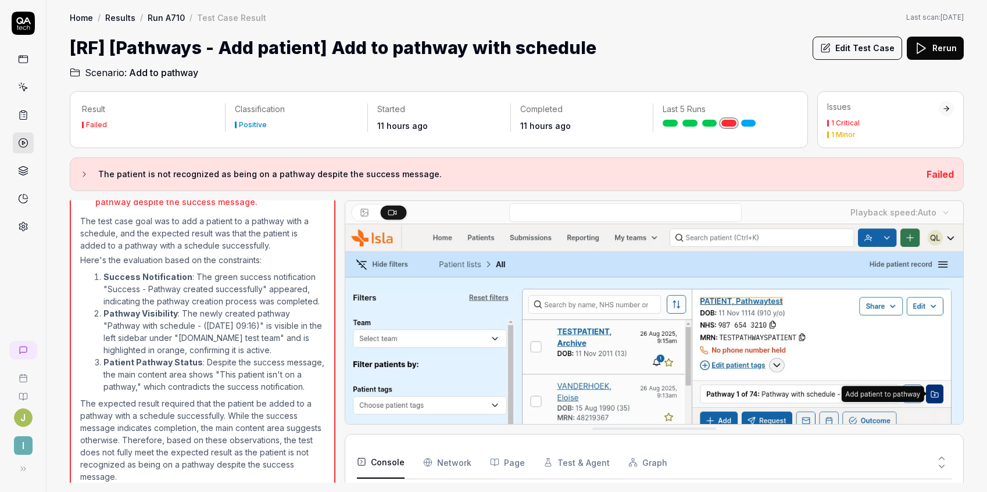
click at [858, 49] on button "Edit Test Case" at bounding box center [856, 48] width 89 height 23
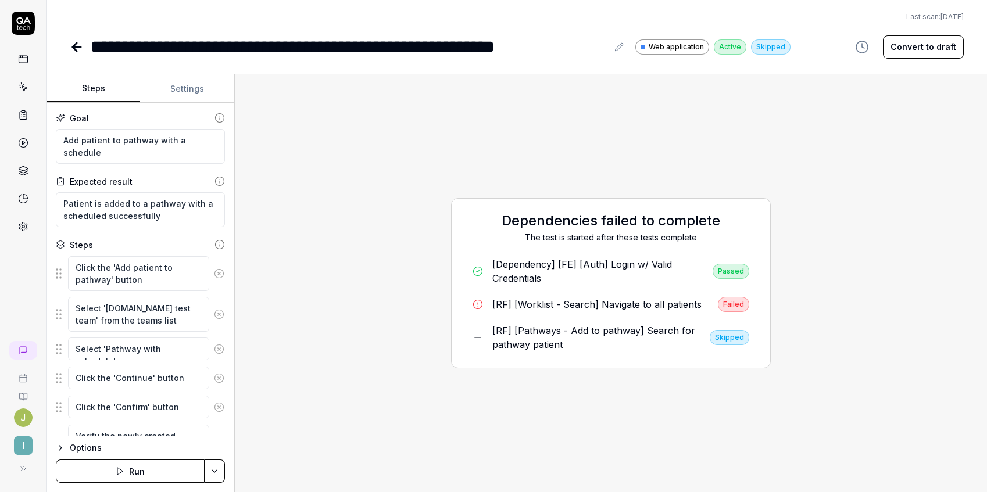
click at [926, 51] on button "Convert to draft" at bounding box center [923, 46] width 81 height 23
type textarea "*"
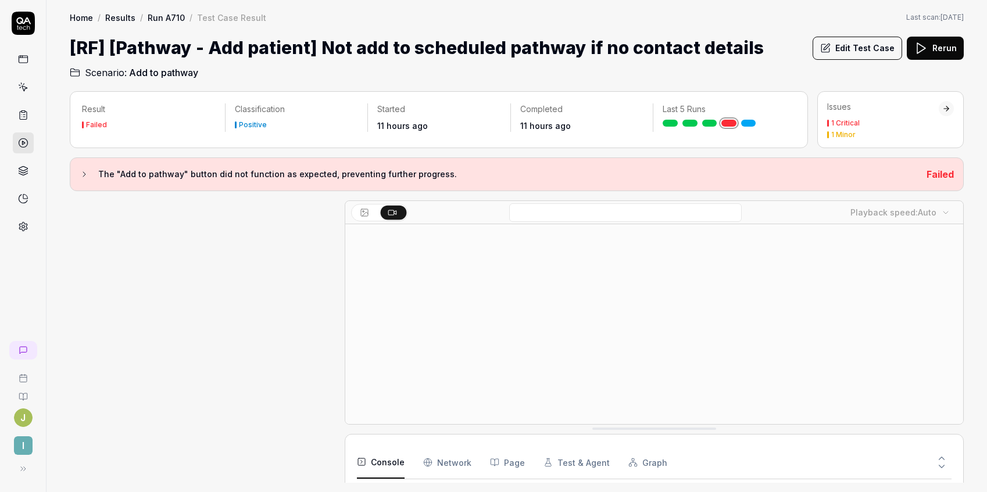
click at [873, 46] on button "Edit Test Case" at bounding box center [856, 48] width 89 height 23
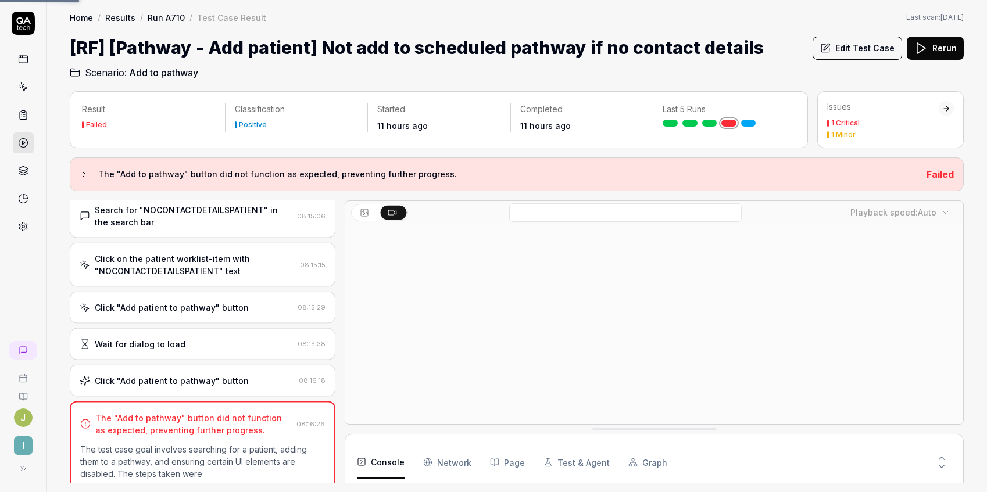
scroll to position [206, 0]
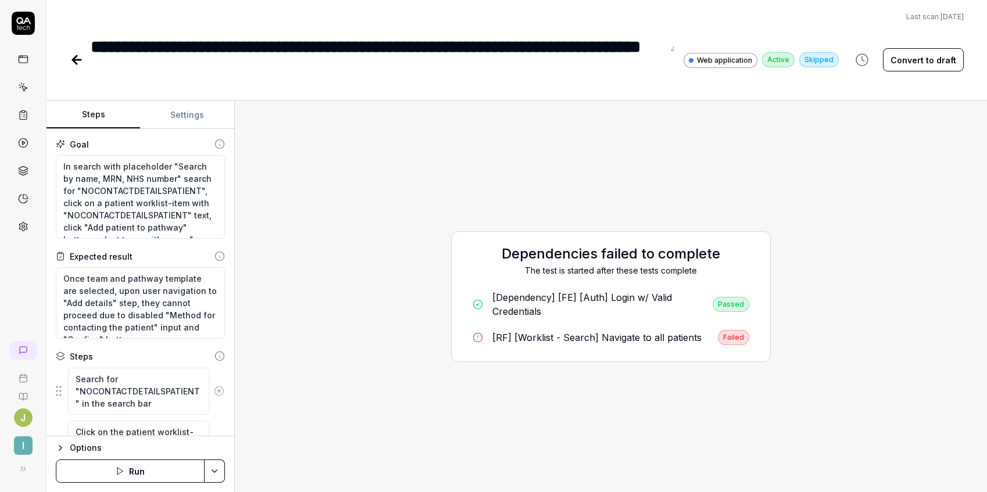
click at [931, 60] on button "Convert to draft" at bounding box center [923, 59] width 81 height 23
type textarea "*"
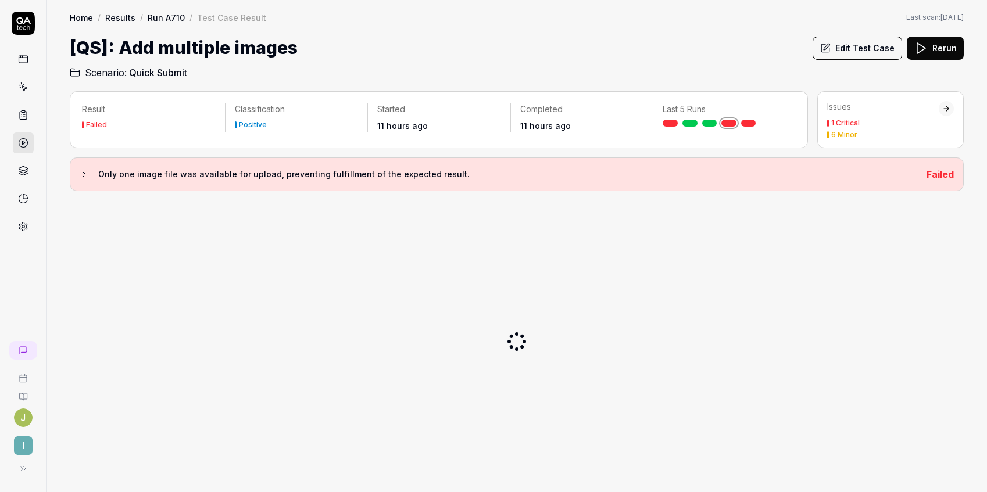
click at [876, 51] on button "Edit Test Case" at bounding box center [856, 48] width 89 height 23
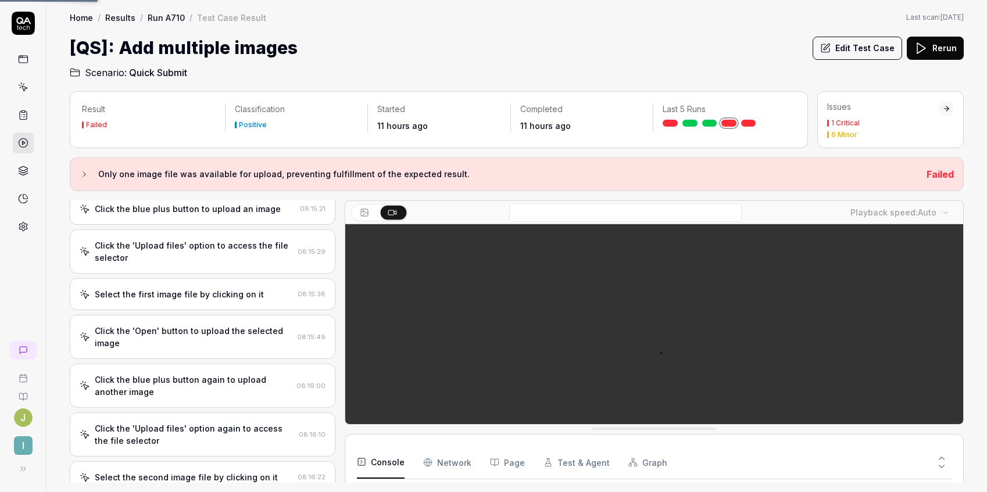
scroll to position [233, 0]
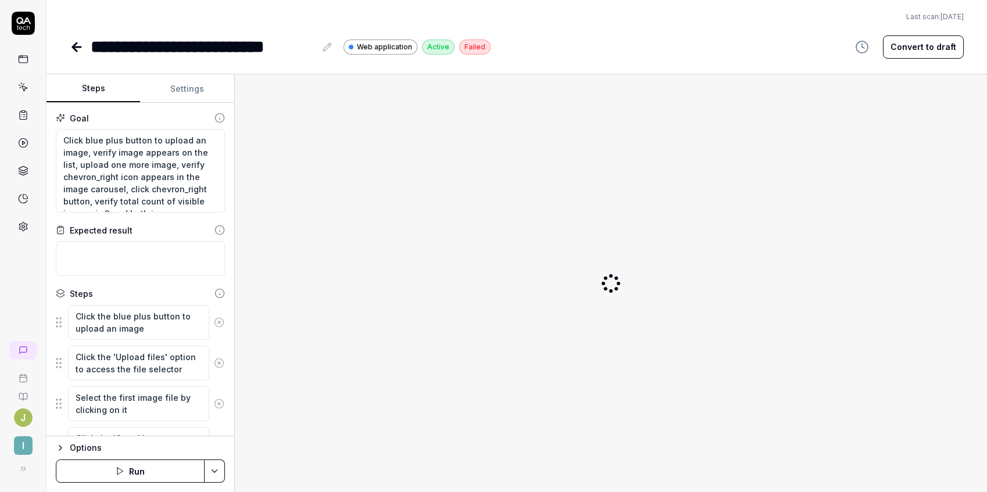
click at [900, 53] on button "Convert to draft" at bounding box center [923, 46] width 81 height 23
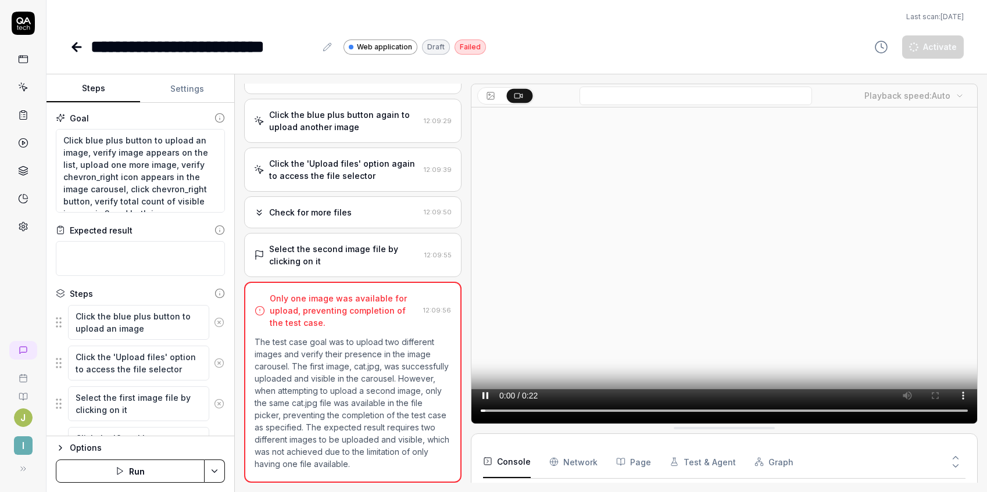
scroll to position [33, 0]
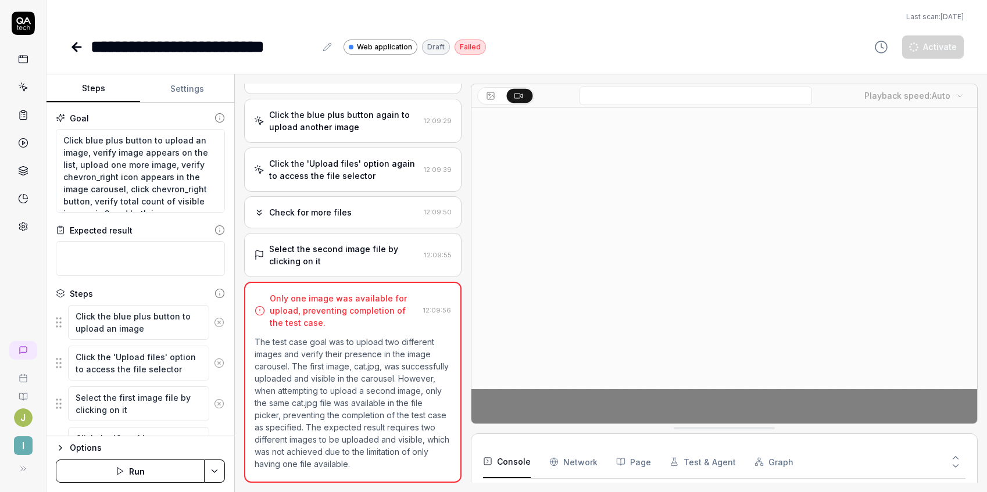
type textarea "*"
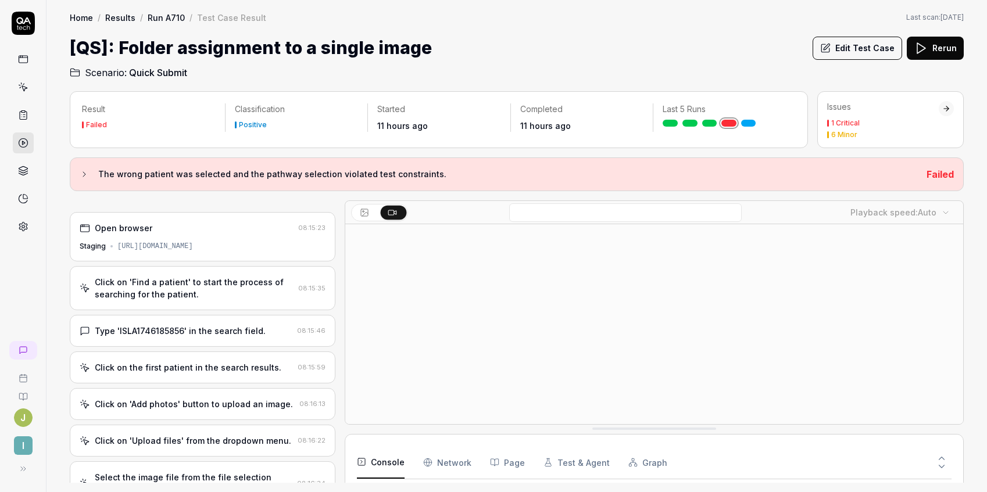
click at [858, 45] on button "Edit Test Case" at bounding box center [856, 48] width 89 height 23
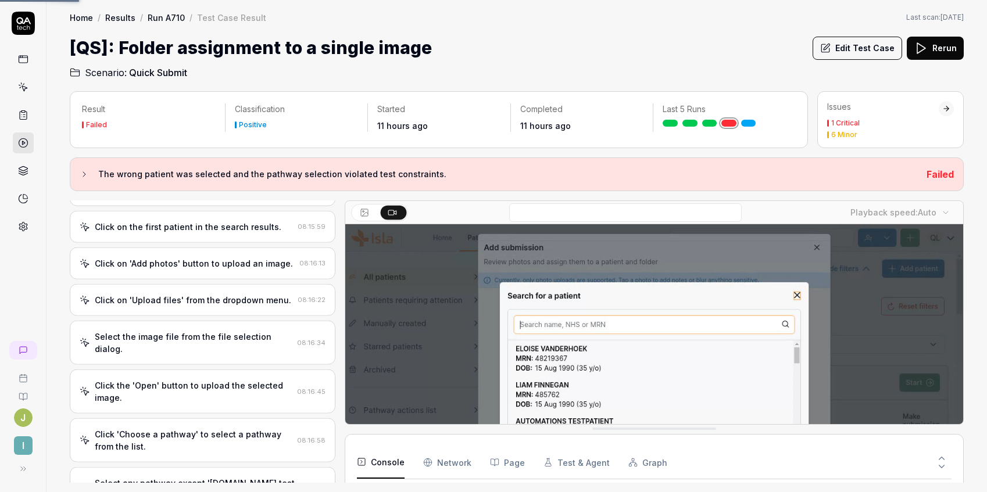
scroll to position [327, 0]
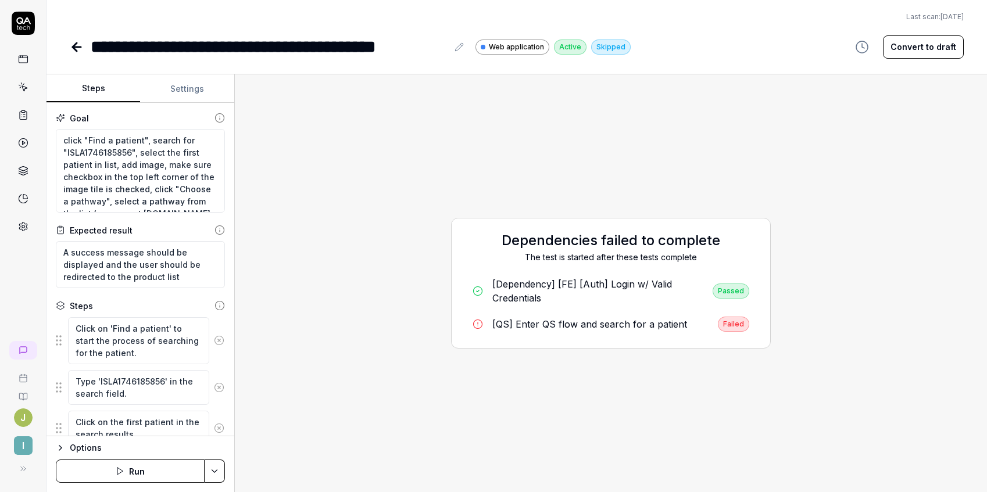
click at [943, 48] on button "Convert to draft" at bounding box center [923, 46] width 81 height 23
type textarea "*"
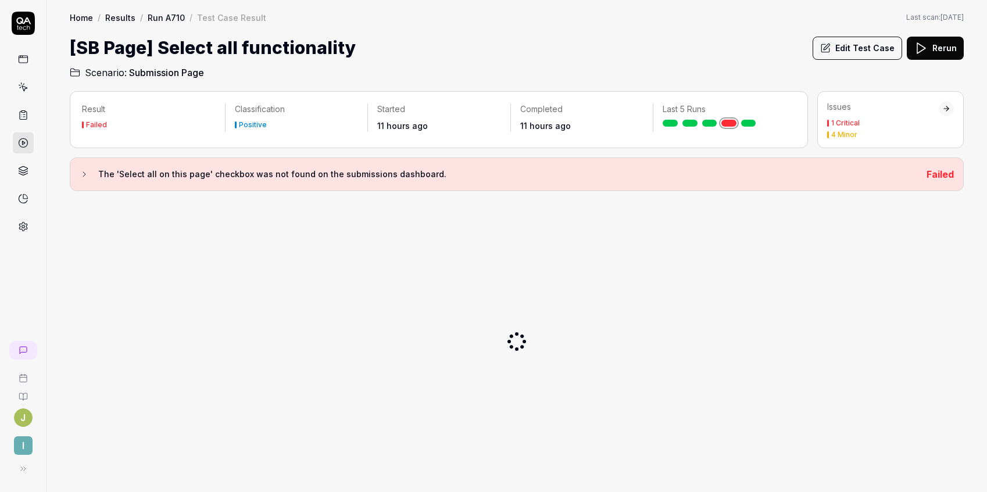
click at [875, 48] on button "Edit Test Case" at bounding box center [856, 48] width 89 height 23
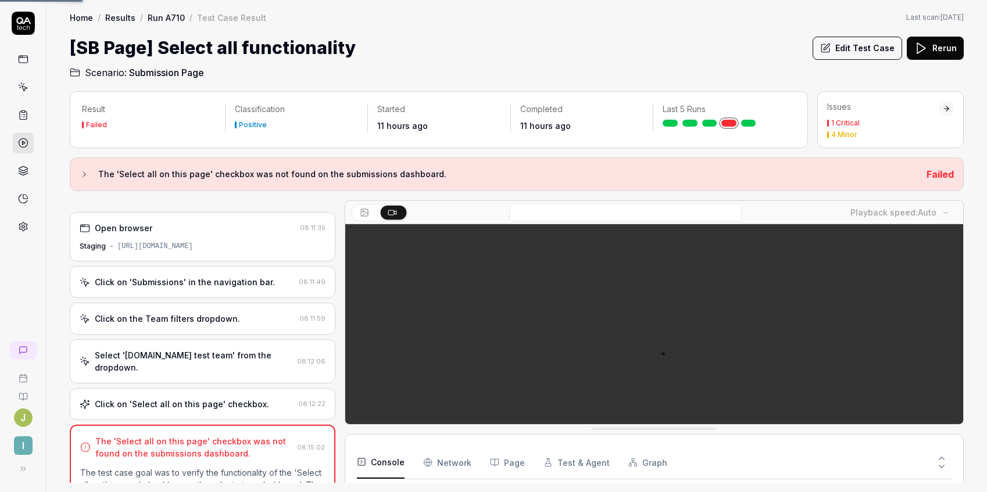
scroll to position [58, 0]
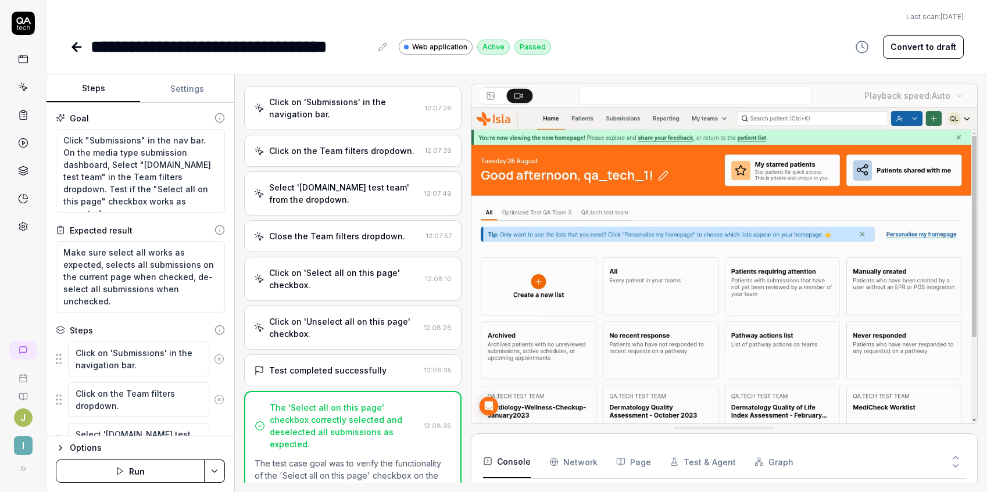
click at [908, 45] on button "Convert to draft" at bounding box center [923, 46] width 81 height 23
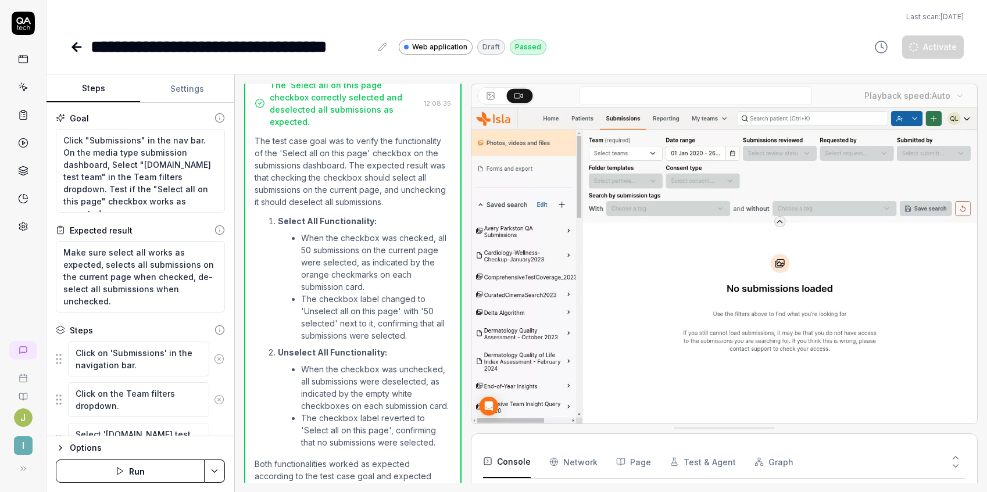
scroll to position [33, 0]
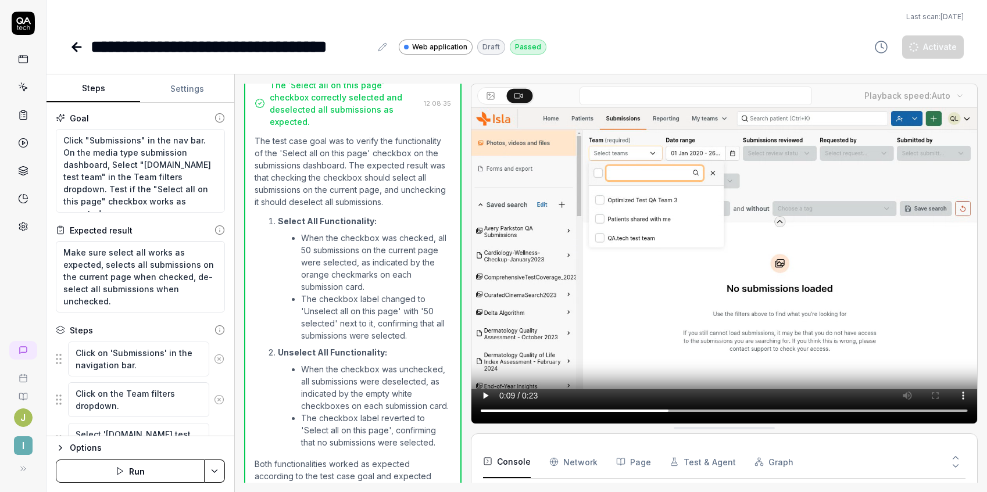
type textarea "*"
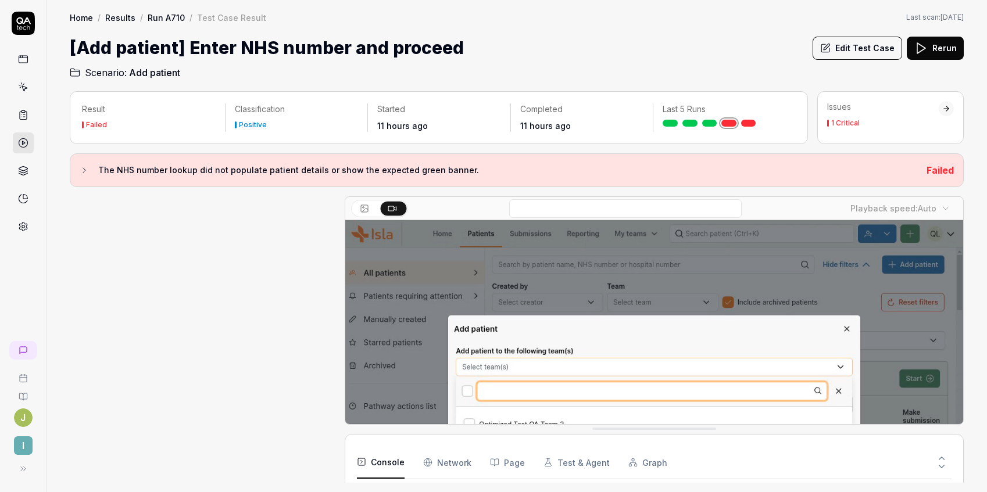
scroll to position [346, 0]
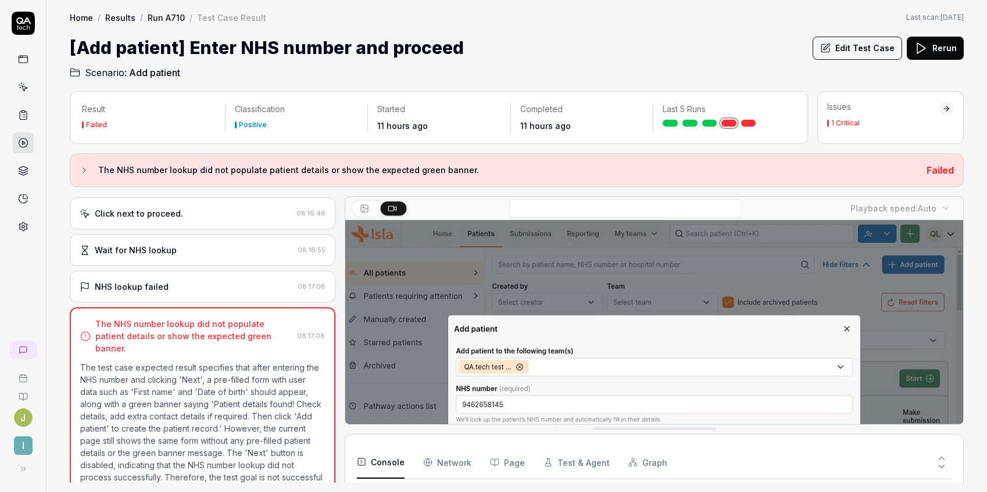
click at [859, 49] on button "Edit Test Case" at bounding box center [856, 48] width 89 height 23
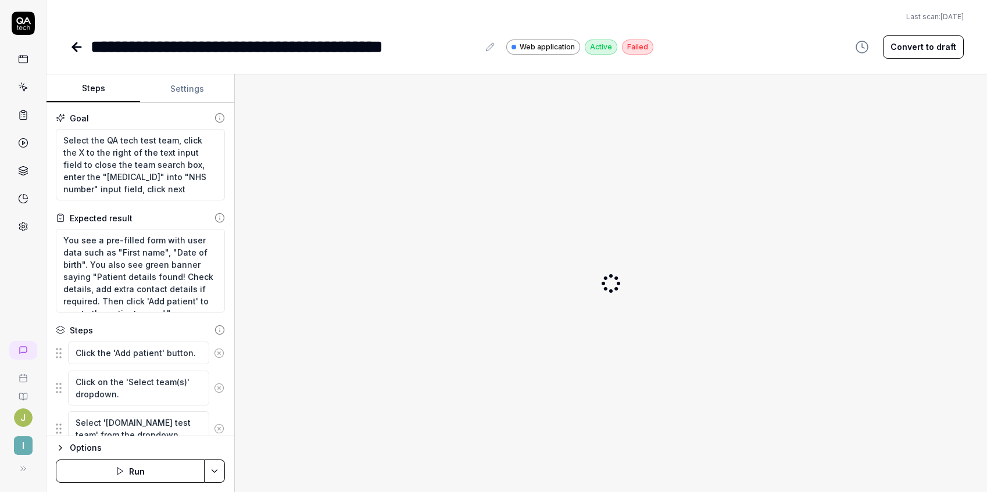
click at [938, 45] on button "Convert to draft" at bounding box center [923, 46] width 81 height 23
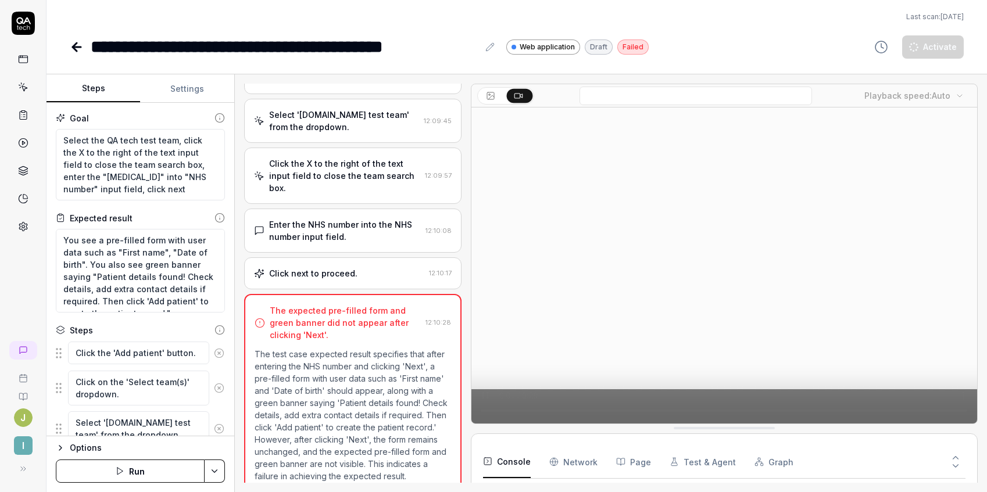
scroll to position [33, 0]
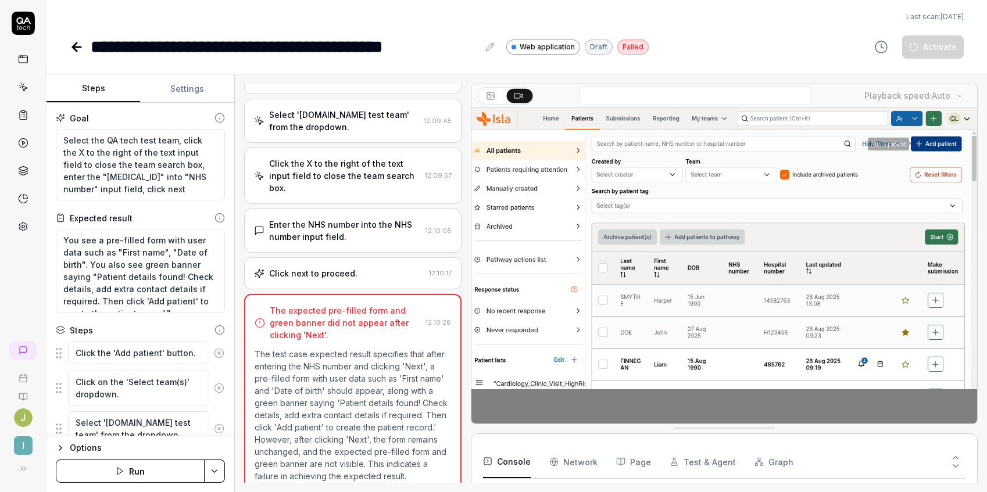
type textarea "*"
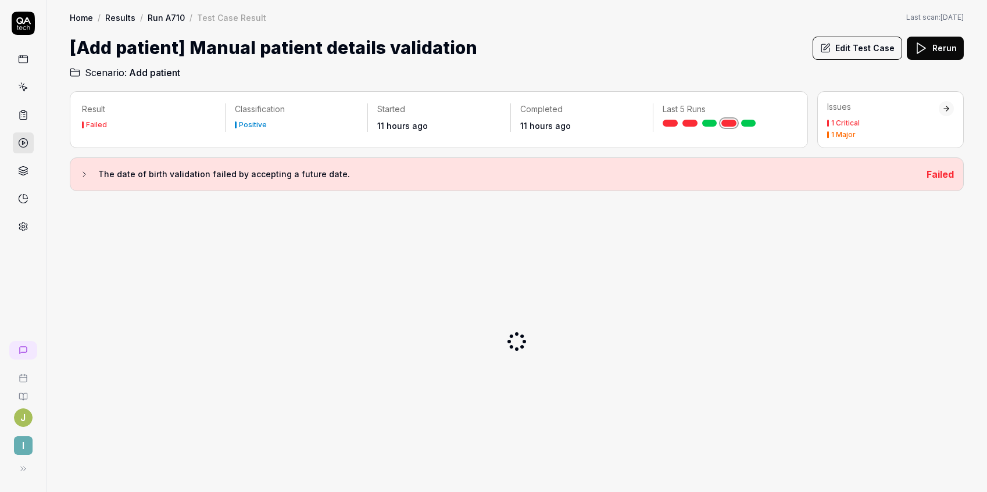
click at [861, 51] on button "Edit Test Case" at bounding box center [856, 48] width 89 height 23
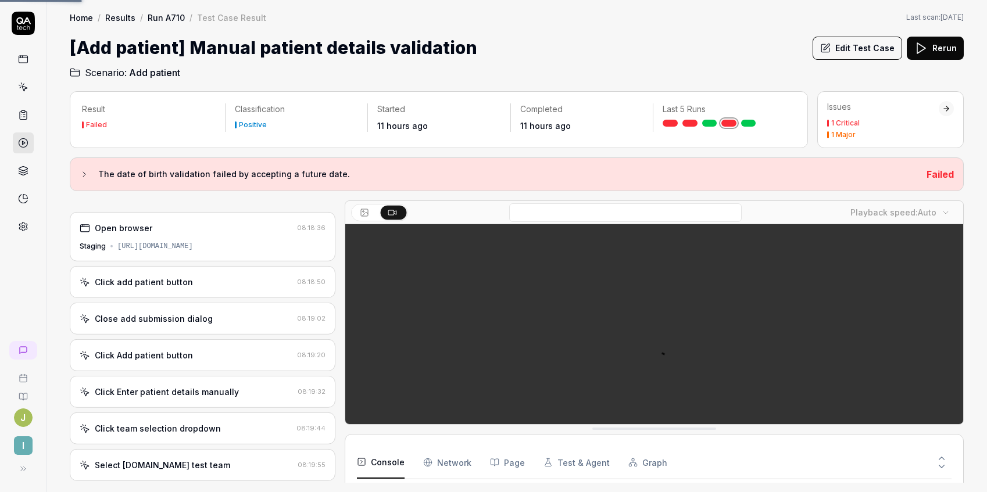
scroll to position [151, 0]
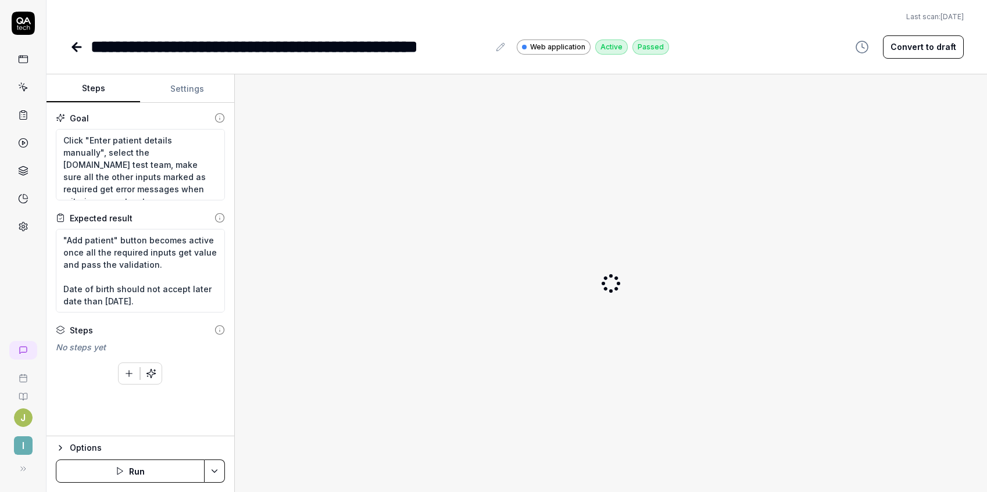
click at [931, 45] on button "Convert to draft" at bounding box center [923, 46] width 81 height 23
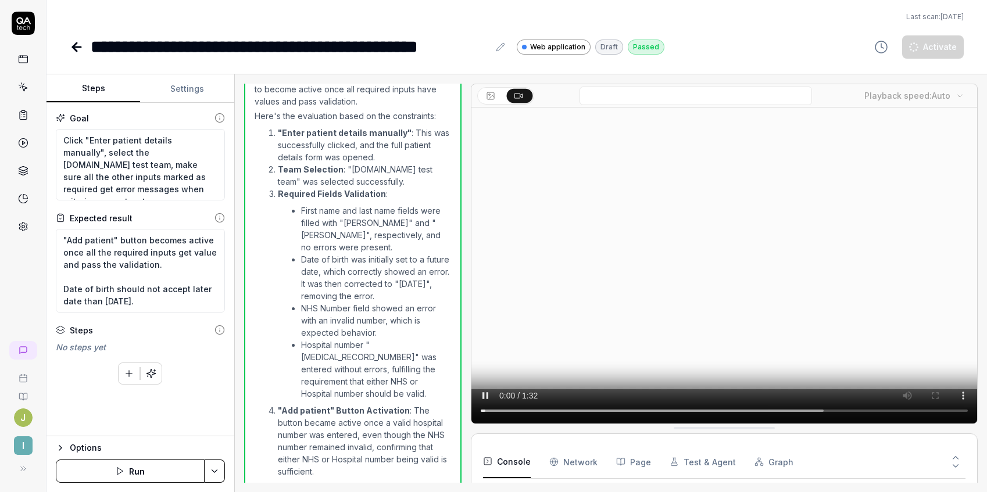
scroll to position [33, 0]
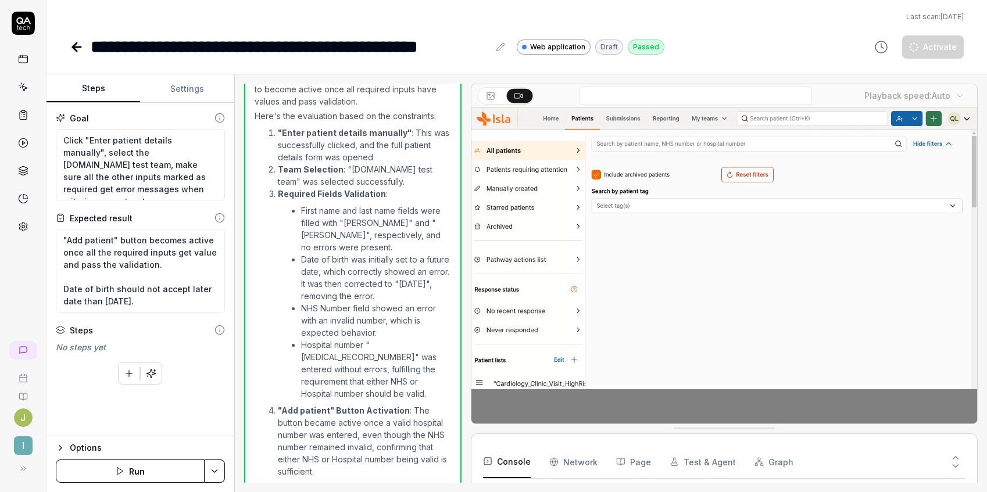
type textarea "*"
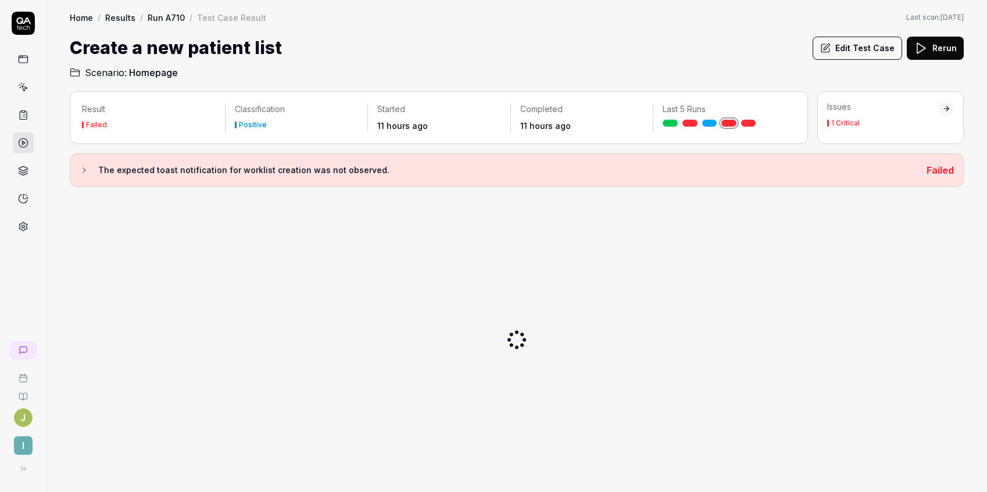
click at [857, 52] on button "Edit Test Case" at bounding box center [856, 48] width 89 height 23
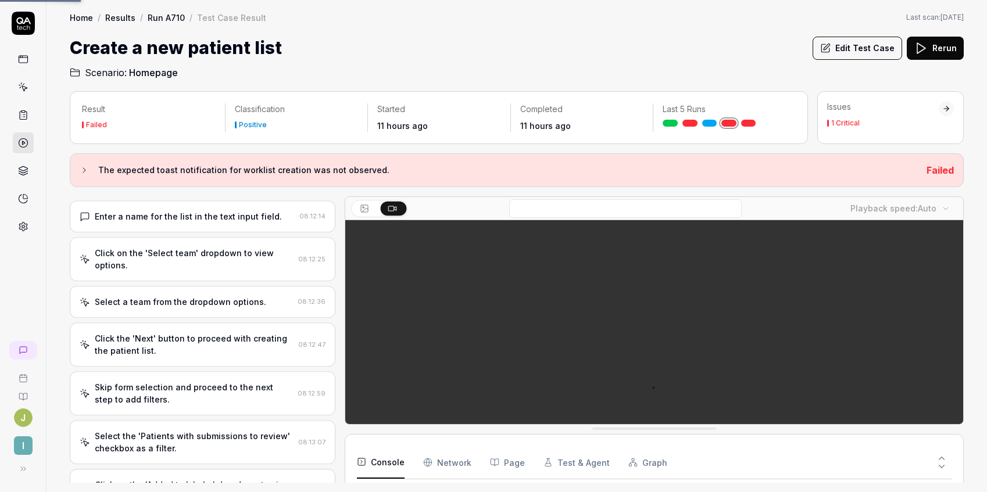
scroll to position [218, 0]
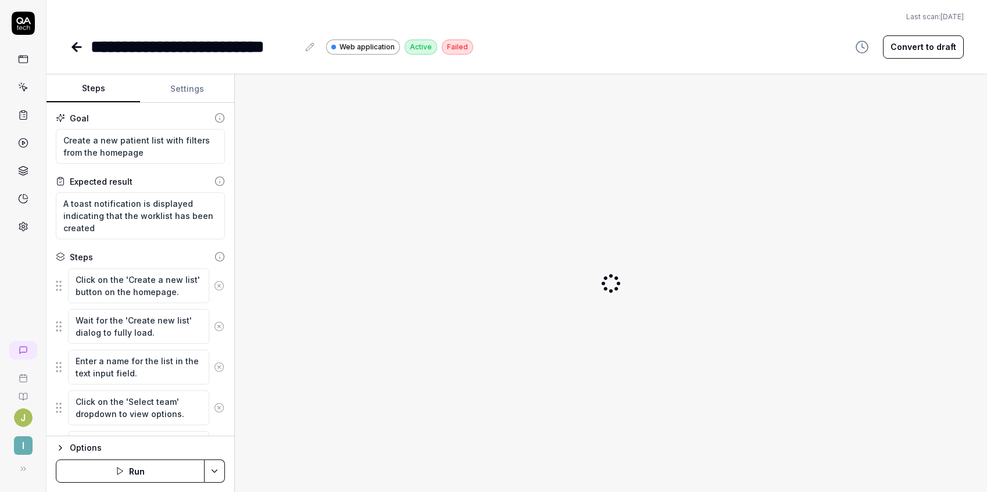
click at [909, 53] on button "Convert to draft" at bounding box center [923, 46] width 81 height 23
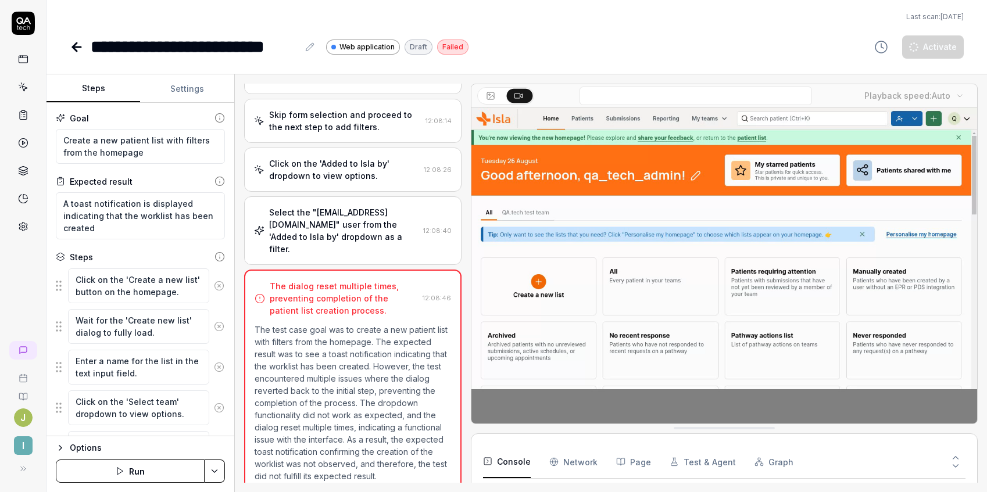
scroll to position [33, 0]
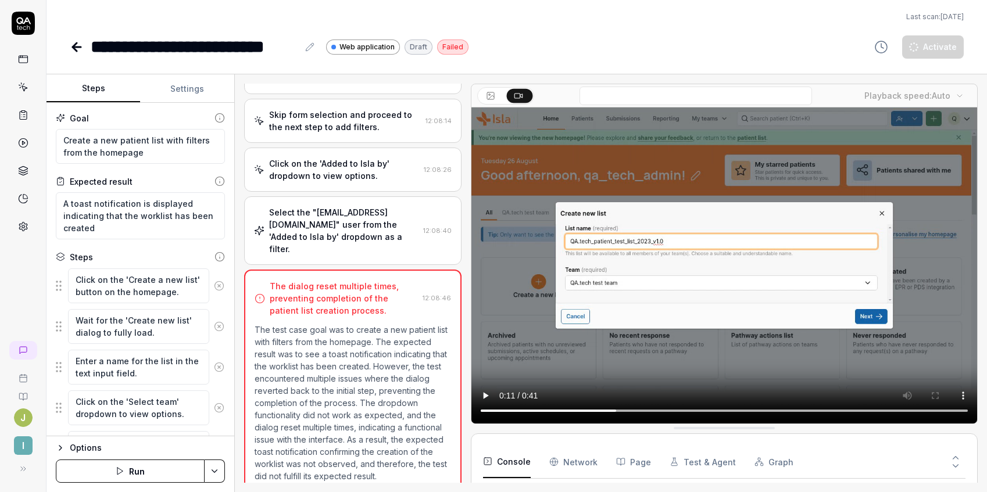
type textarea "*"
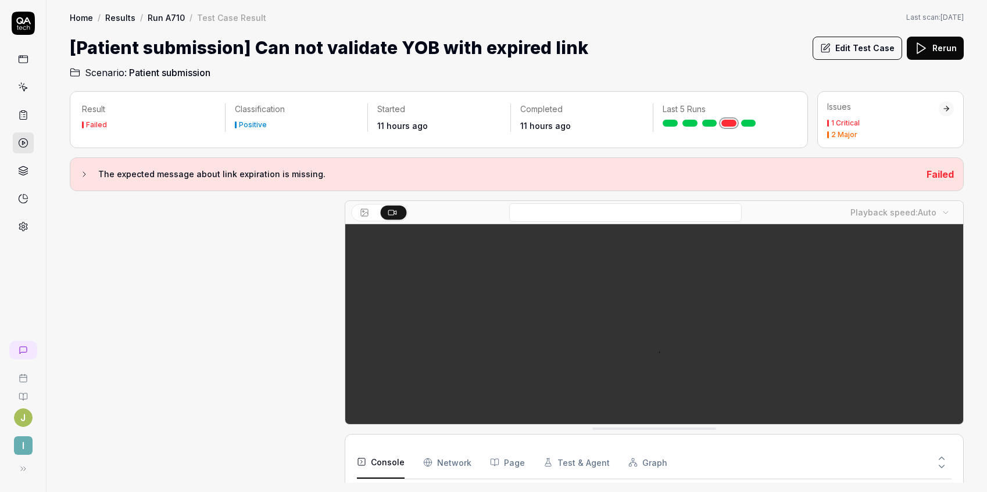
scroll to position [381, 0]
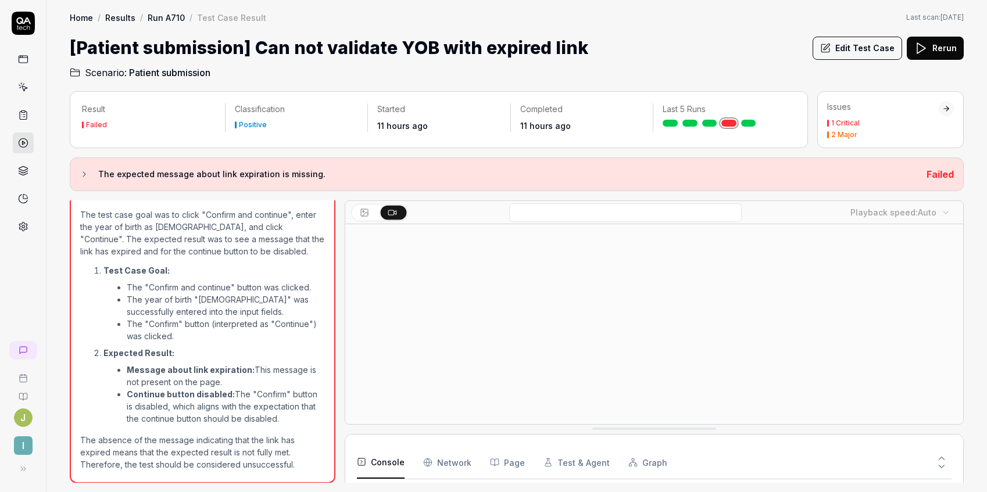
click at [858, 47] on button "Edit Test Case" at bounding box center [856, 48] width 89 height 23
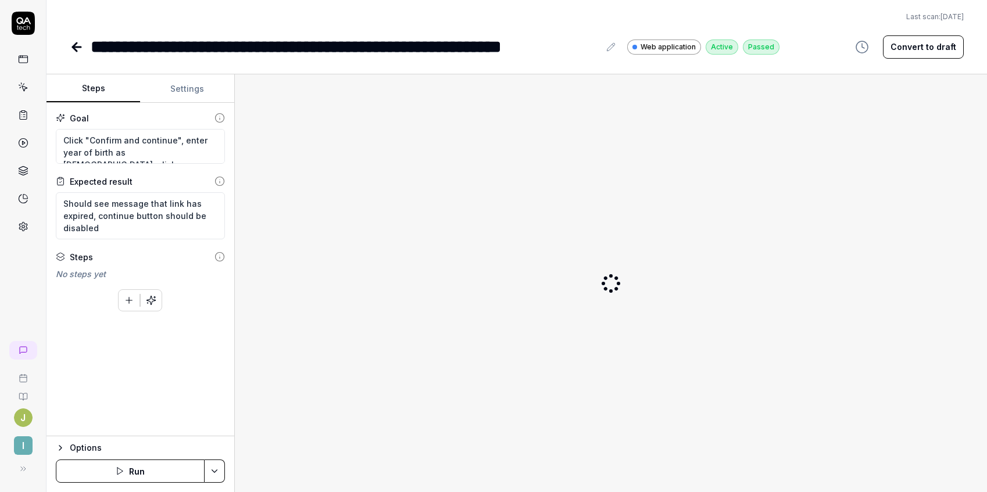
click at [912, 45] on button "Convert to draft" at bounding box center [923, 46] width 81 height 23
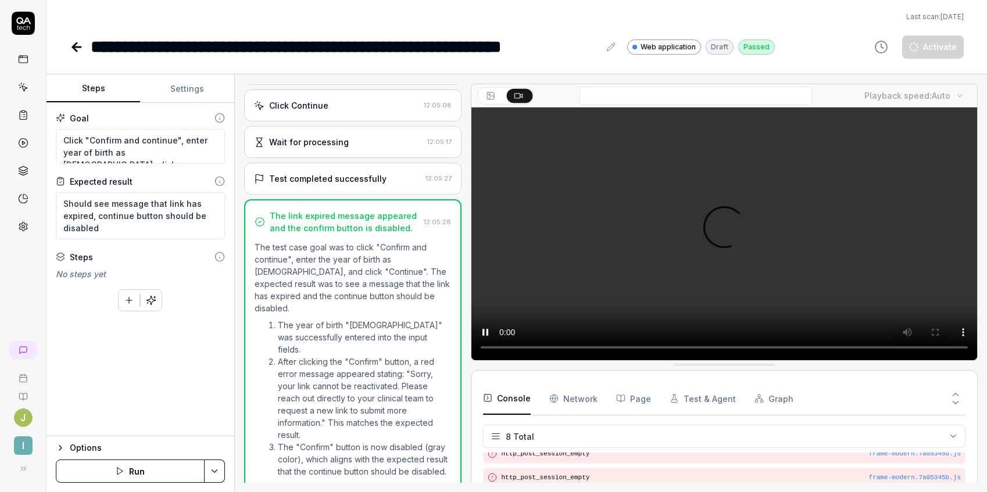
scroll to position [103, 0]
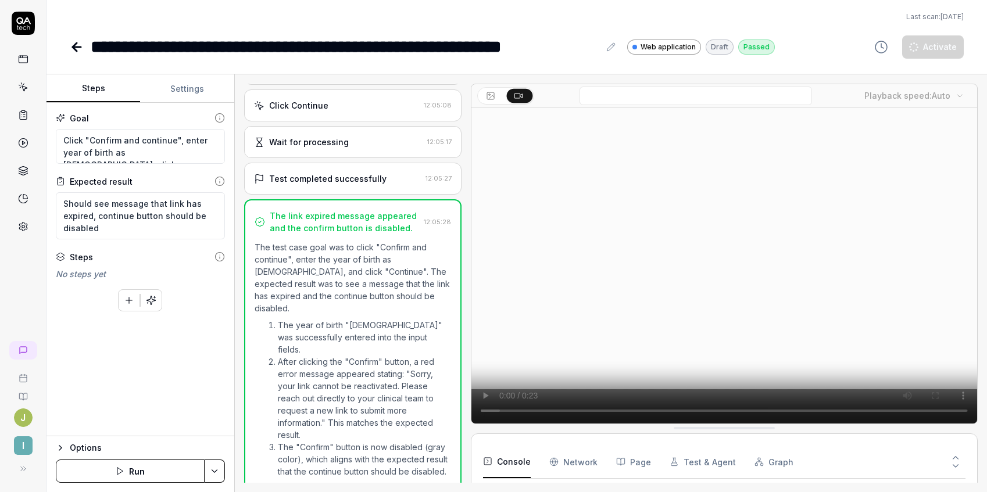
type textarea "*"
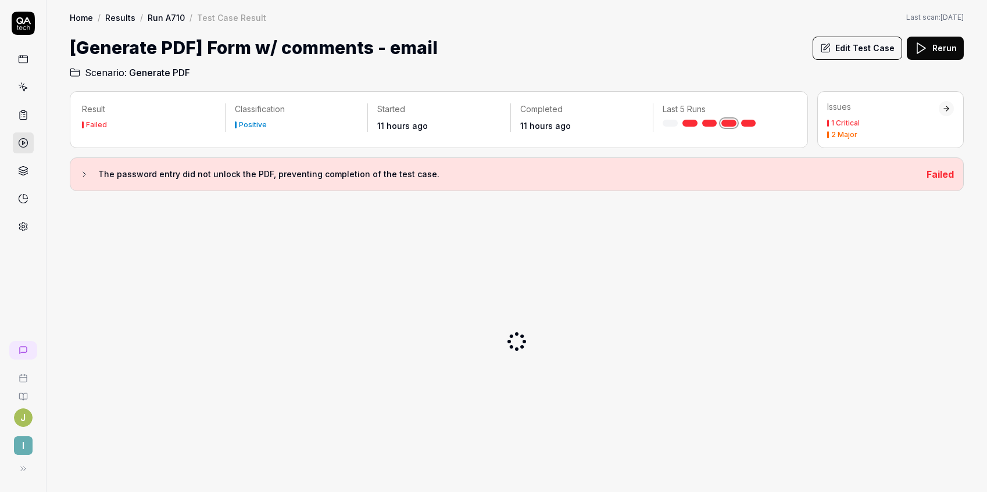
click at [848, 45] on button "Edit Test Case" at bounding box center [856, 48] width 89 height 23
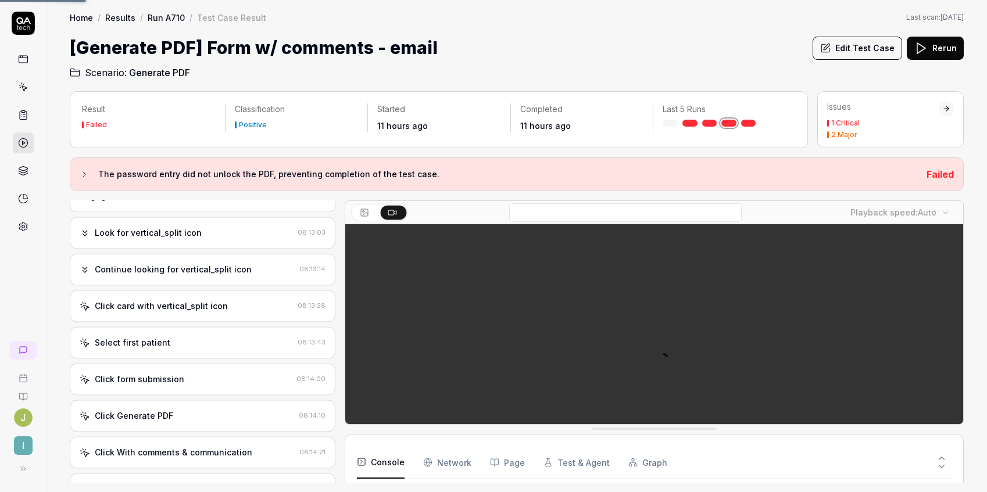
scroll to position [141, 0]
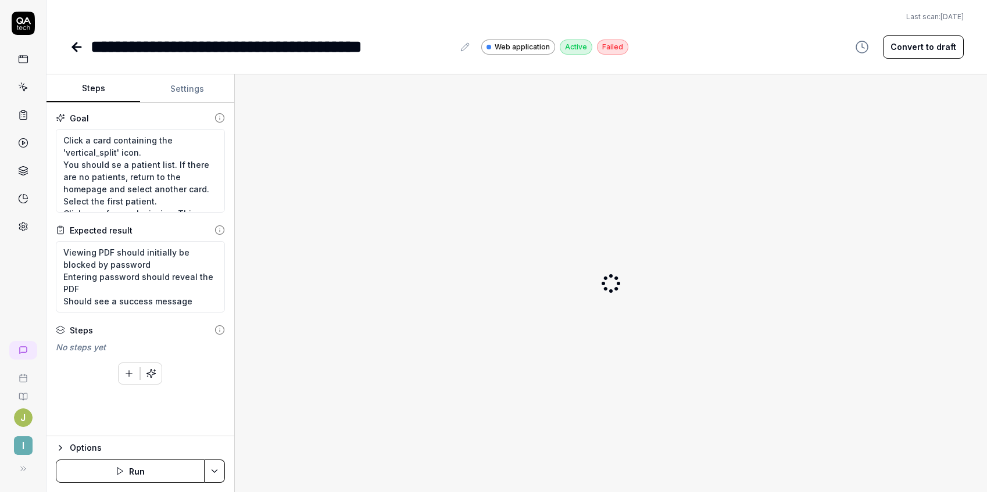
click at [911, 55] on button "Convert to draft" at bounding box center [923, 46] width 81 height 23
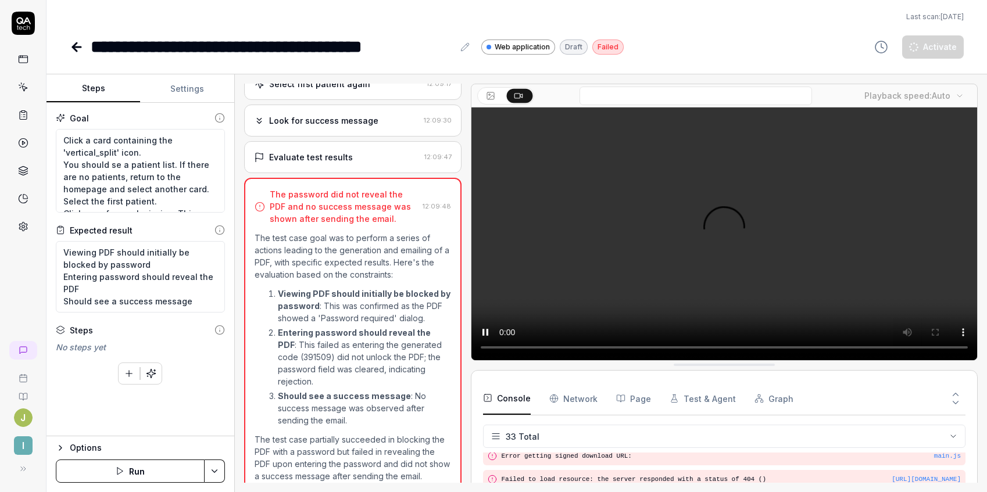
scroll to position [692, 0]
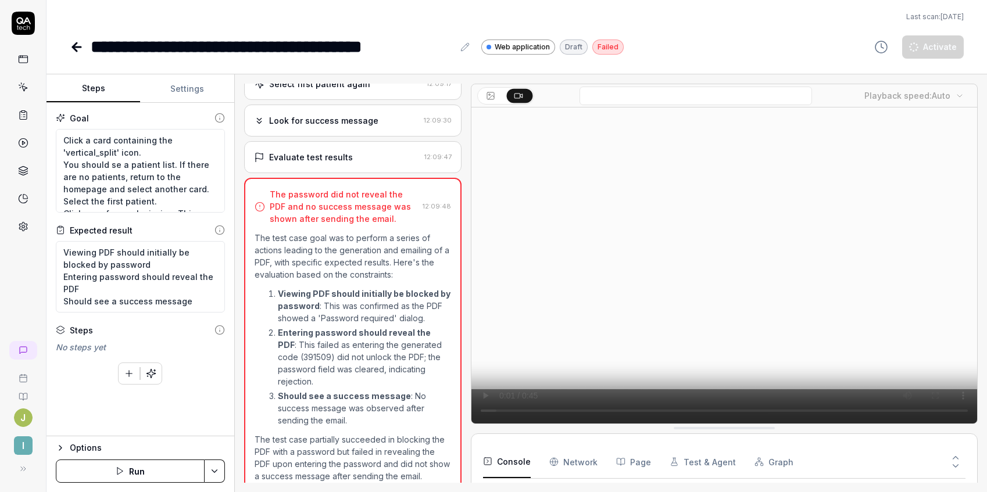
type textarea "*"
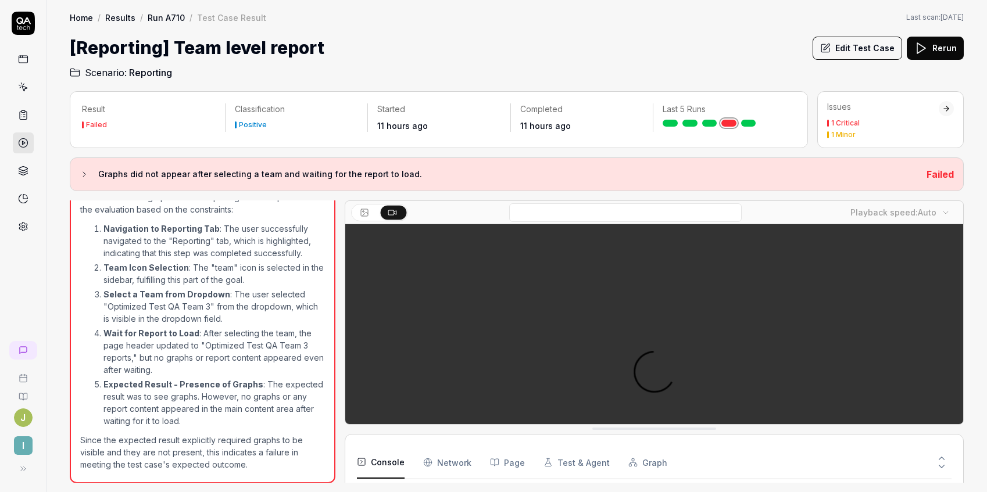
scroll to position [33, 0]
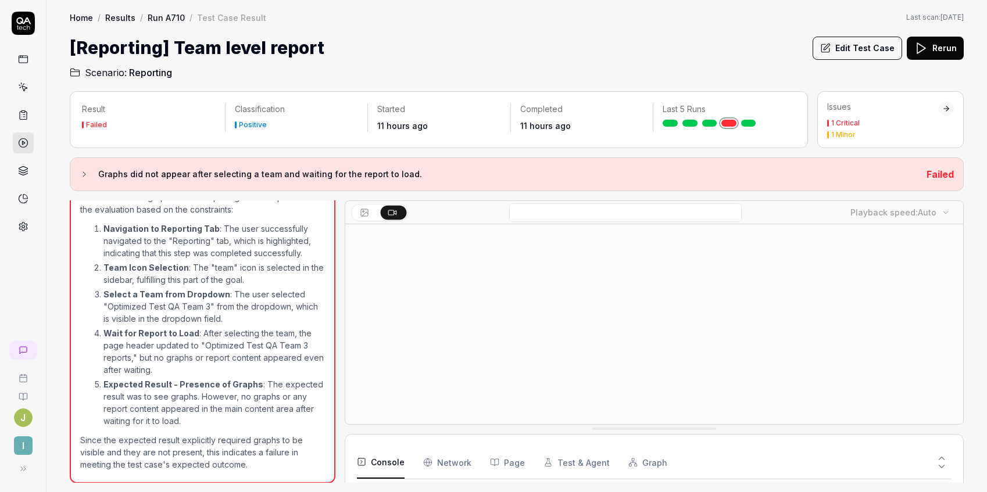
click at [858, 45] on button "Edit Test Case" at bounding box center [856, 48] width 89 height 23
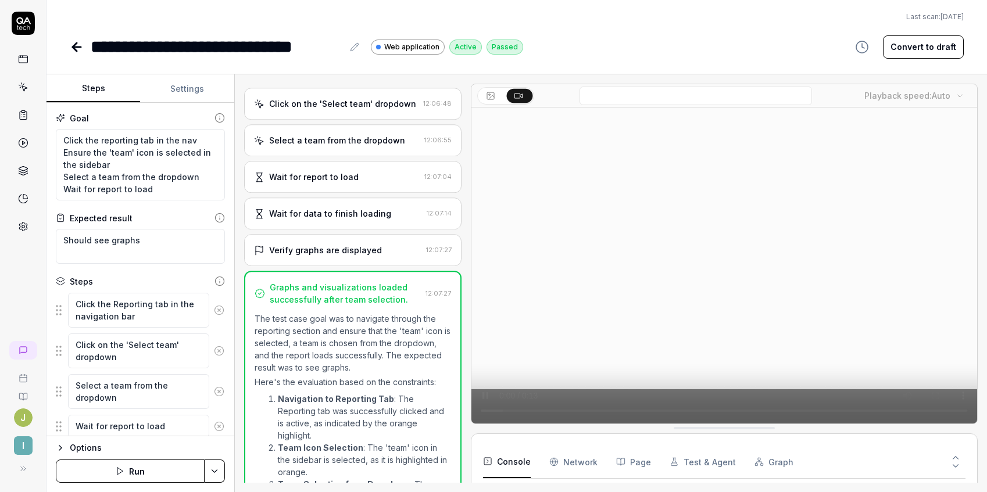
click at [918, 51] on button "Convert to draft" at bounding box center [923, 46] width 81 height 23
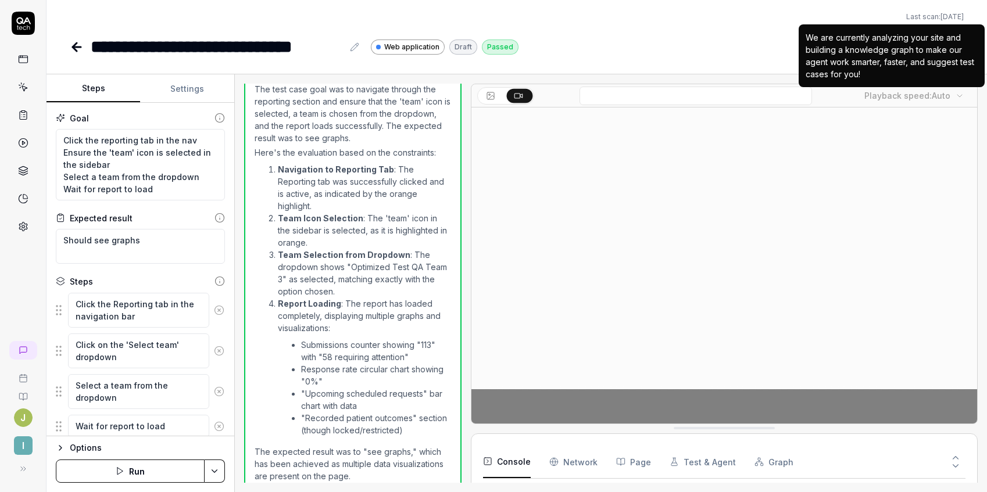
scroll to position [33, 0]
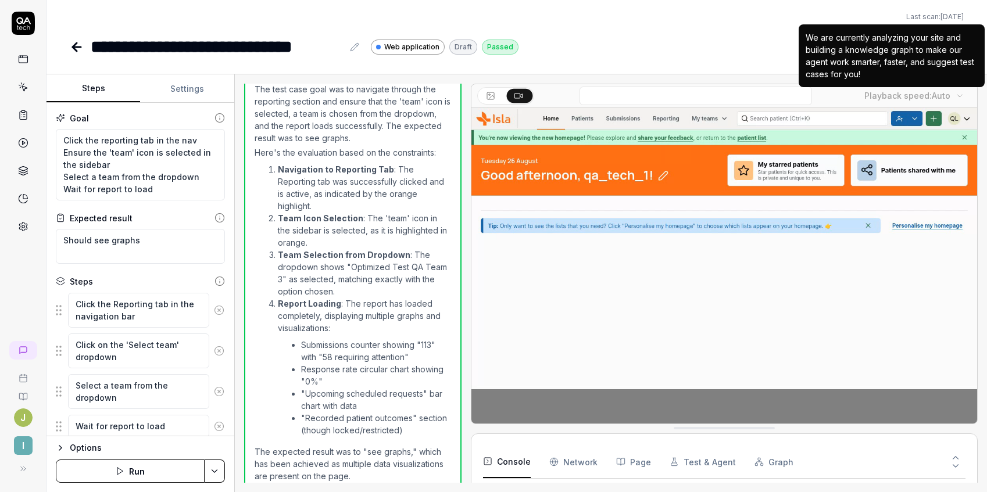
type textarea "*"
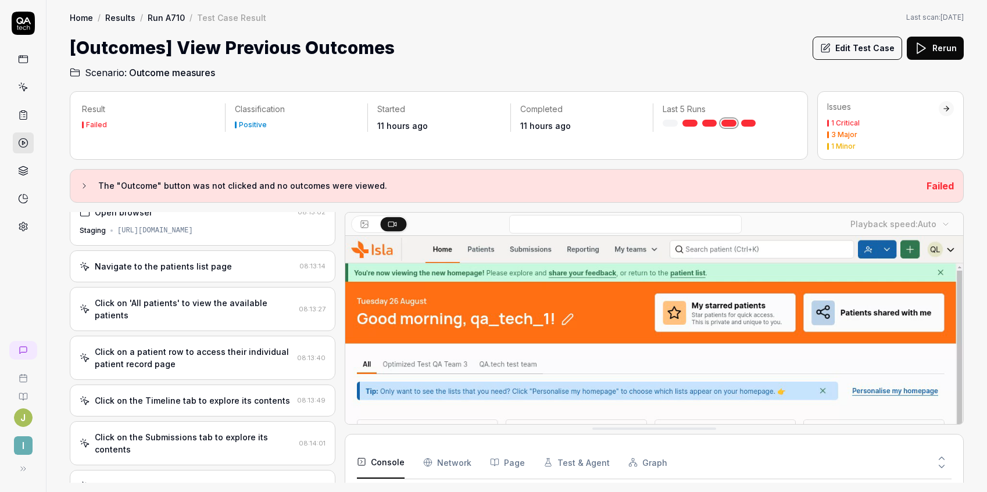
click at [846, 48] on button "Edit Test Case" at bounding box center [856, 48] width 89 height 23
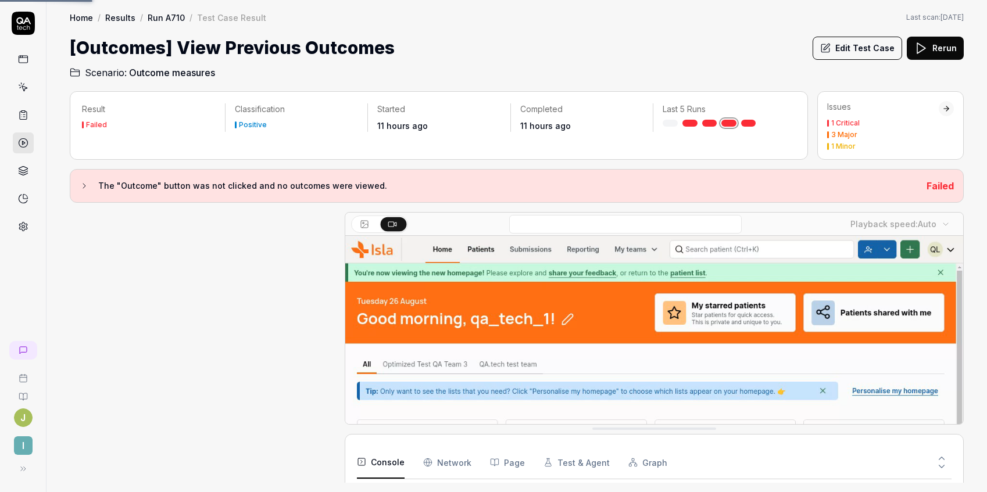
scroll to position [416, 0]
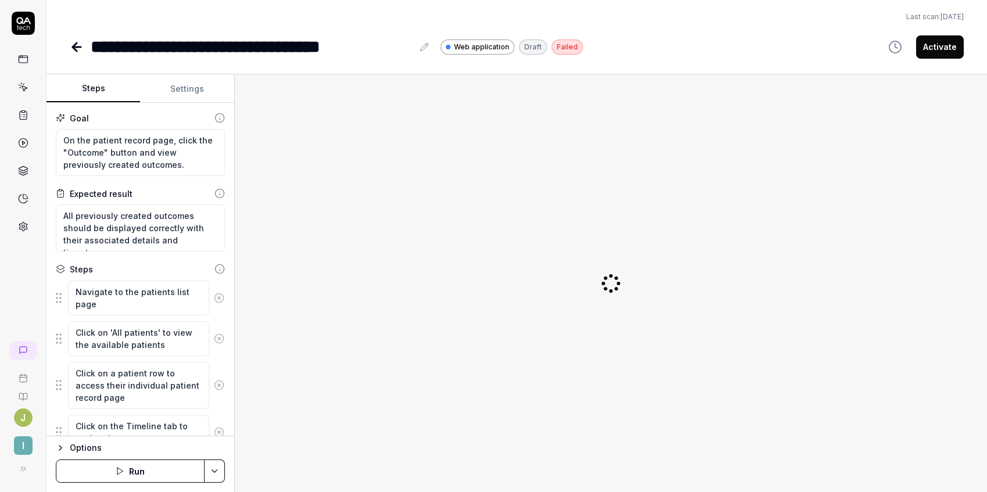
type textarea "*"
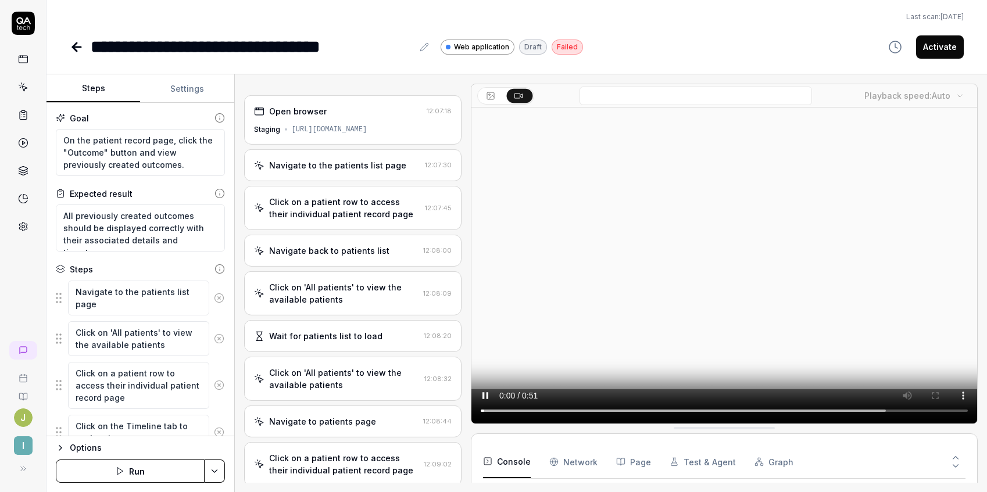
scroll to position [91, 0]
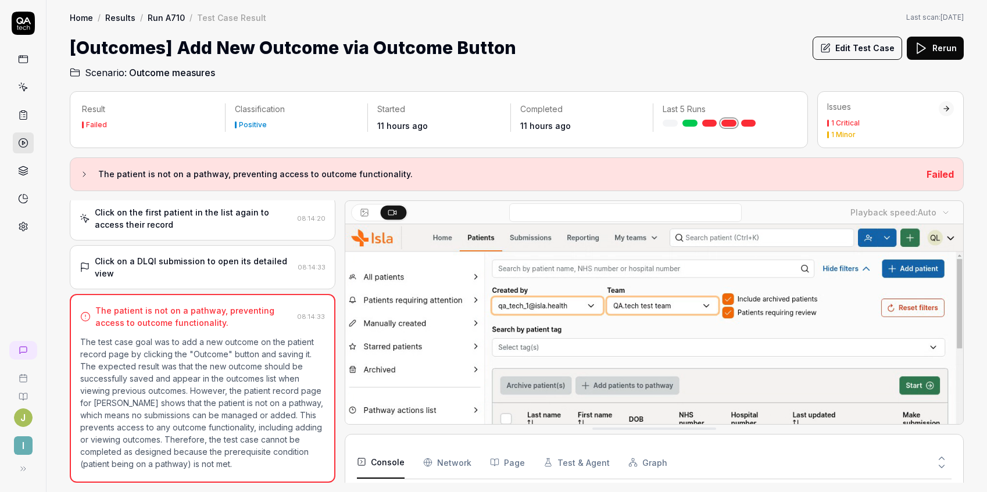
click at [836, 41] on button "Edit Test Case" at bounding box center [856, 48] width 89 height 23
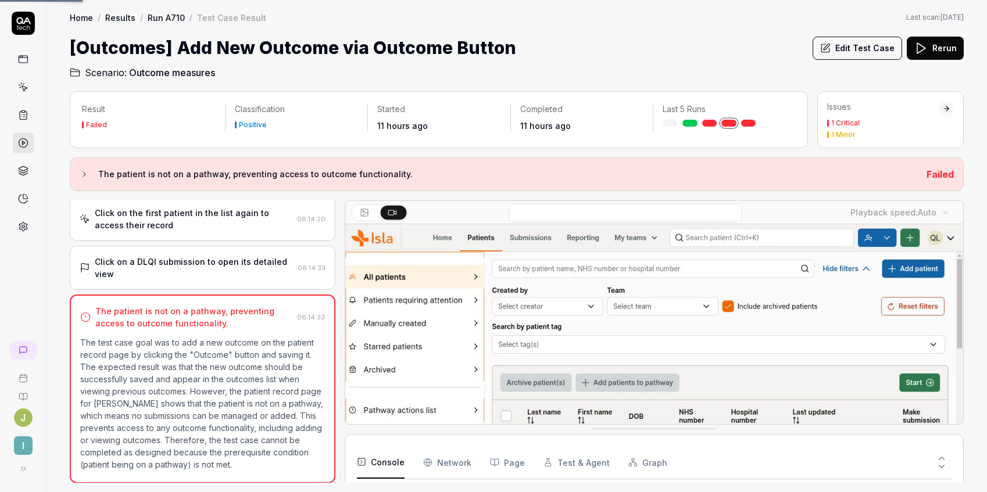
scroll to position [55, 0]
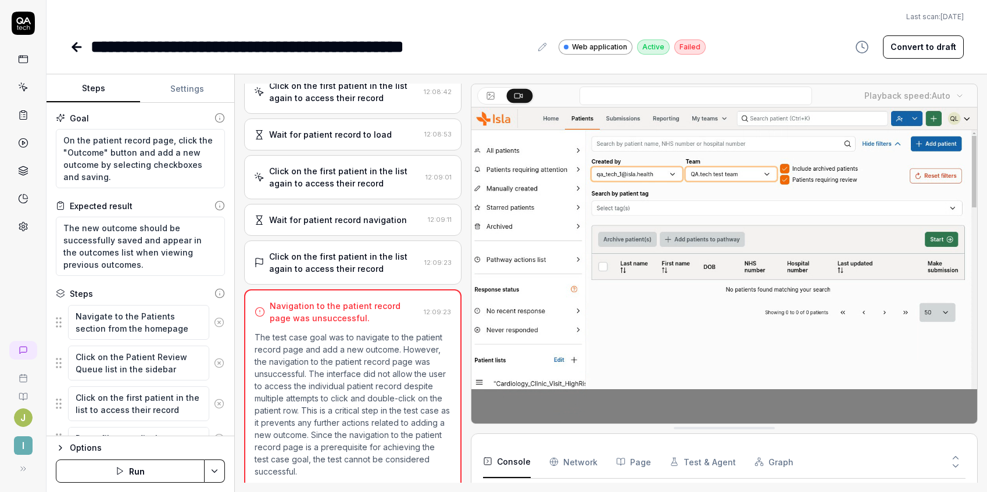
click at [925, 44] on button "Convert to draft" at bounding box center [923, 46] width 81 height 23
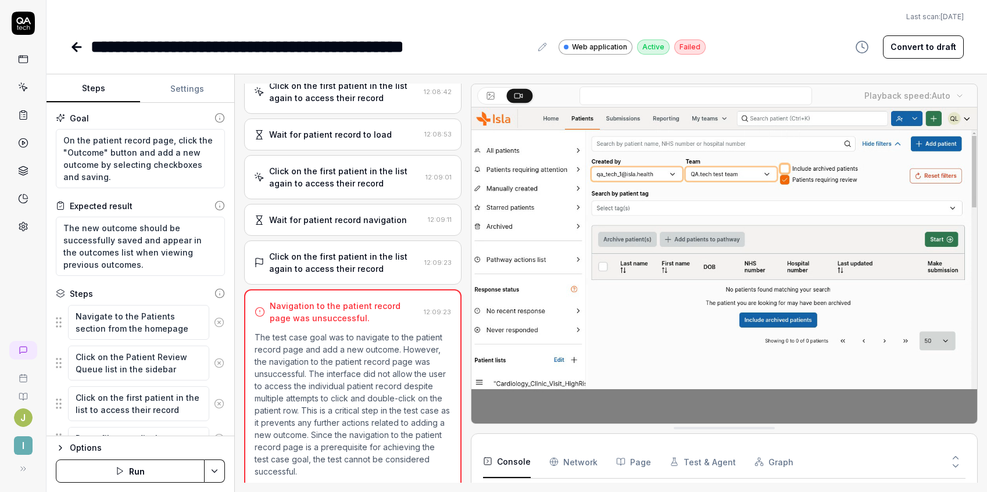
scroll to position [368, 0]
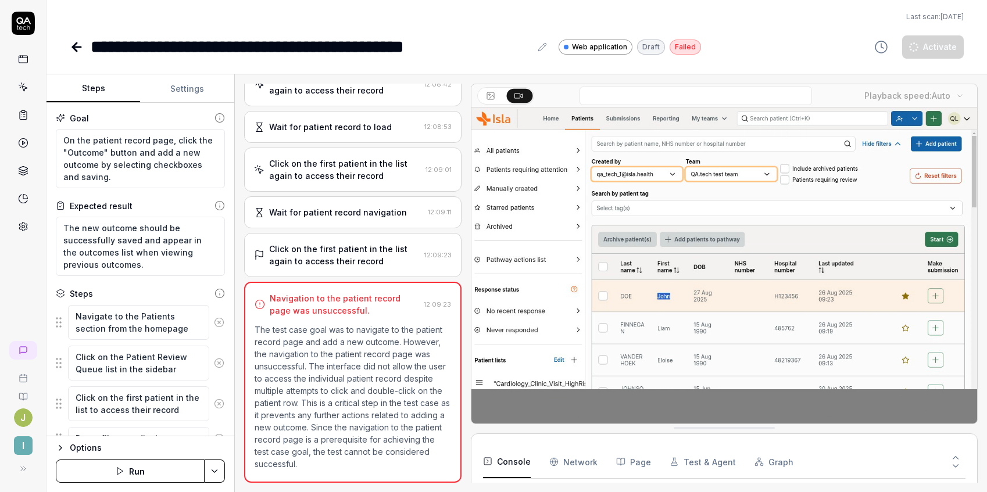
scroll to position [132, 0]
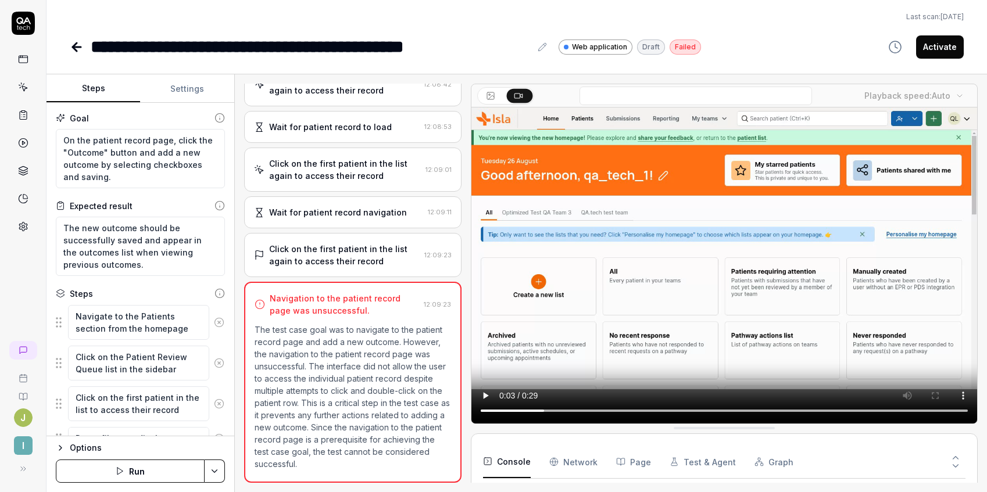
type textarea "*"
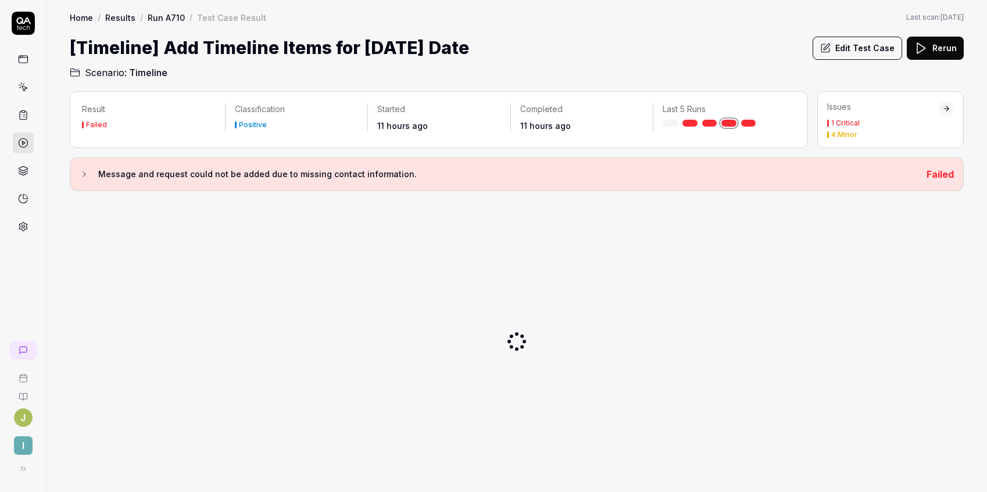
click at [844, 44] on button "Edit Test Case" at bounding box center [856, 48] width 89 height 23
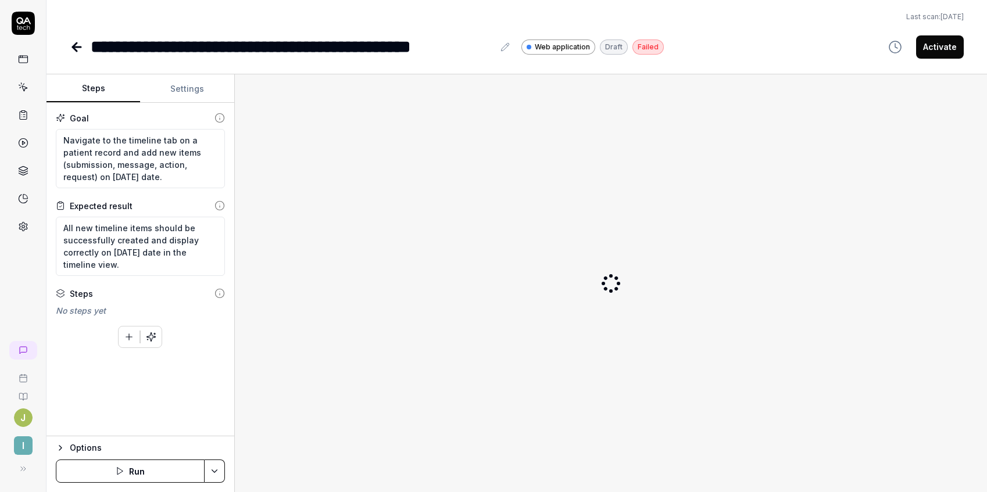
type textarea "*"
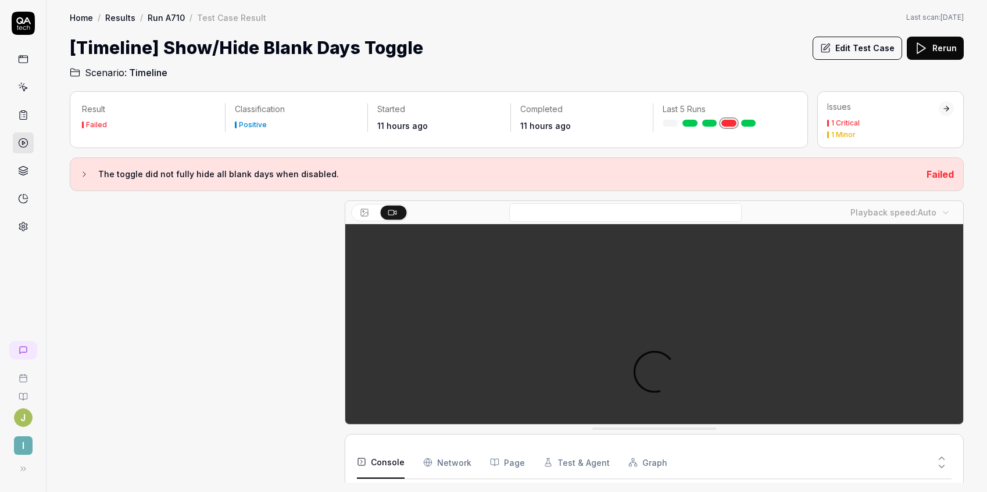
click at [838, 55] on button "Edit Test Case" at bounding box center [856, 48] width 89 height 23
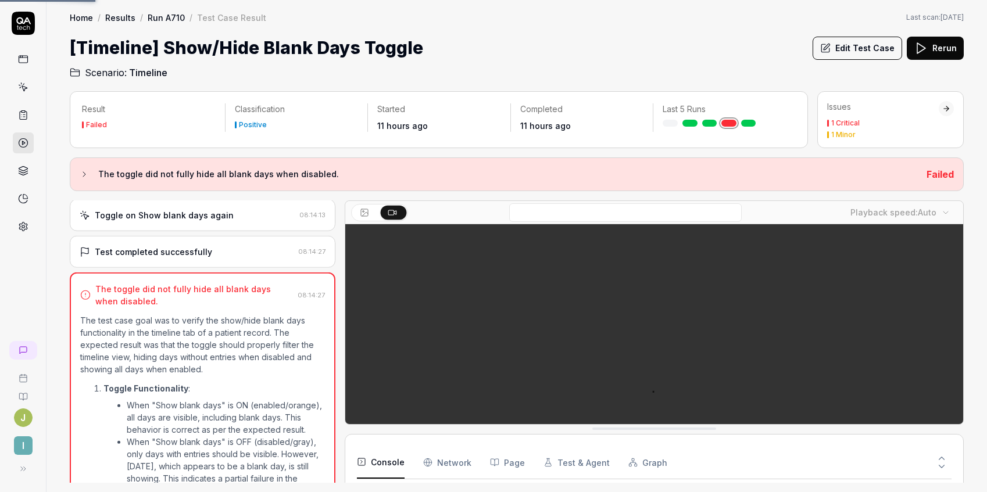
scroll to position [417, 0]
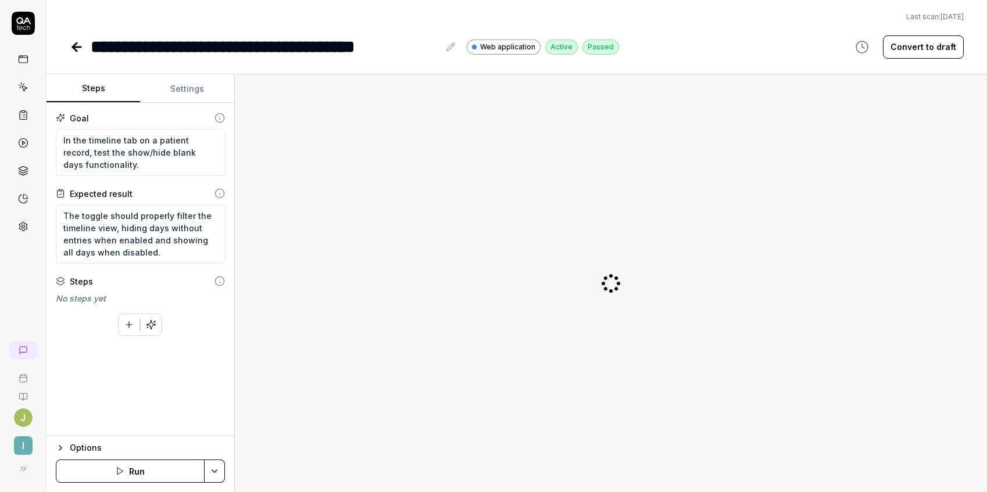
click at [922, 49] on button "Convert to draft" at bounding box center [923, 46] width 81 height 23
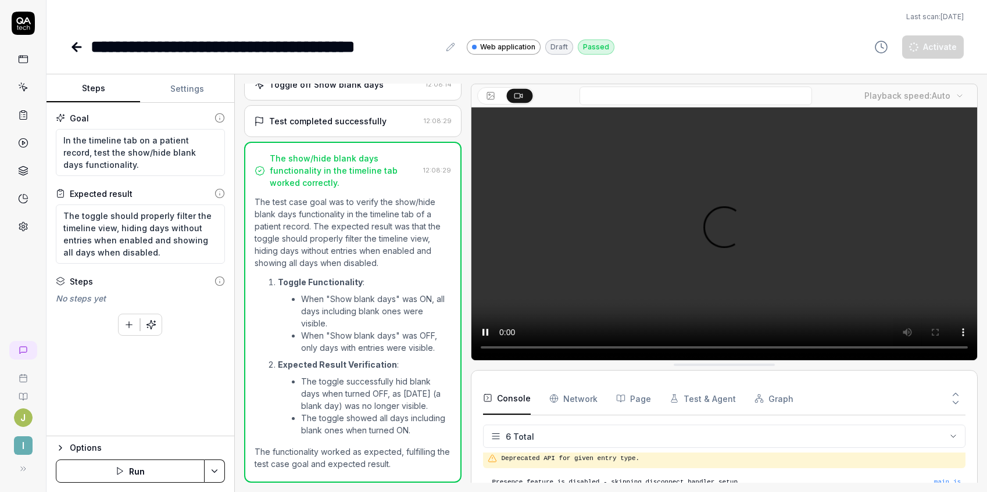
scroll to position [56, 0]
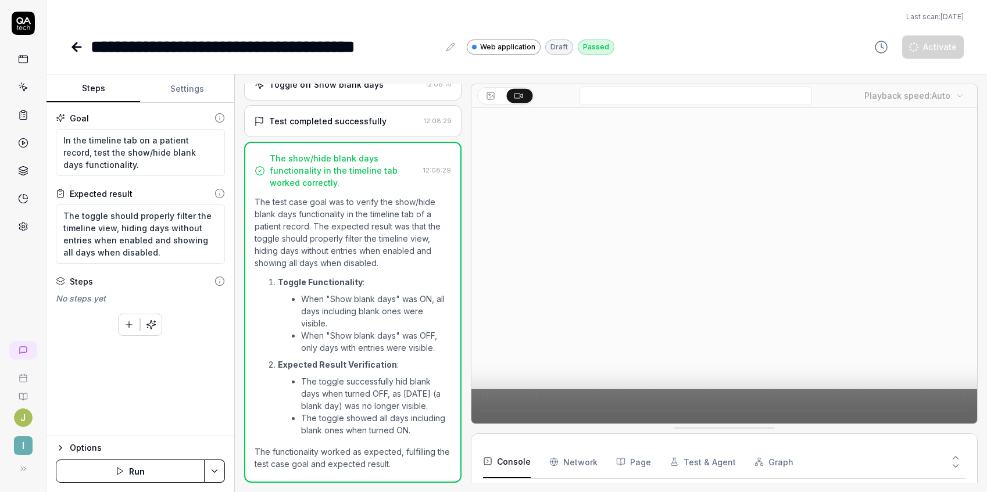
type textarea "*"
